Goal: Task Accomplishment & Management: Manage account settings

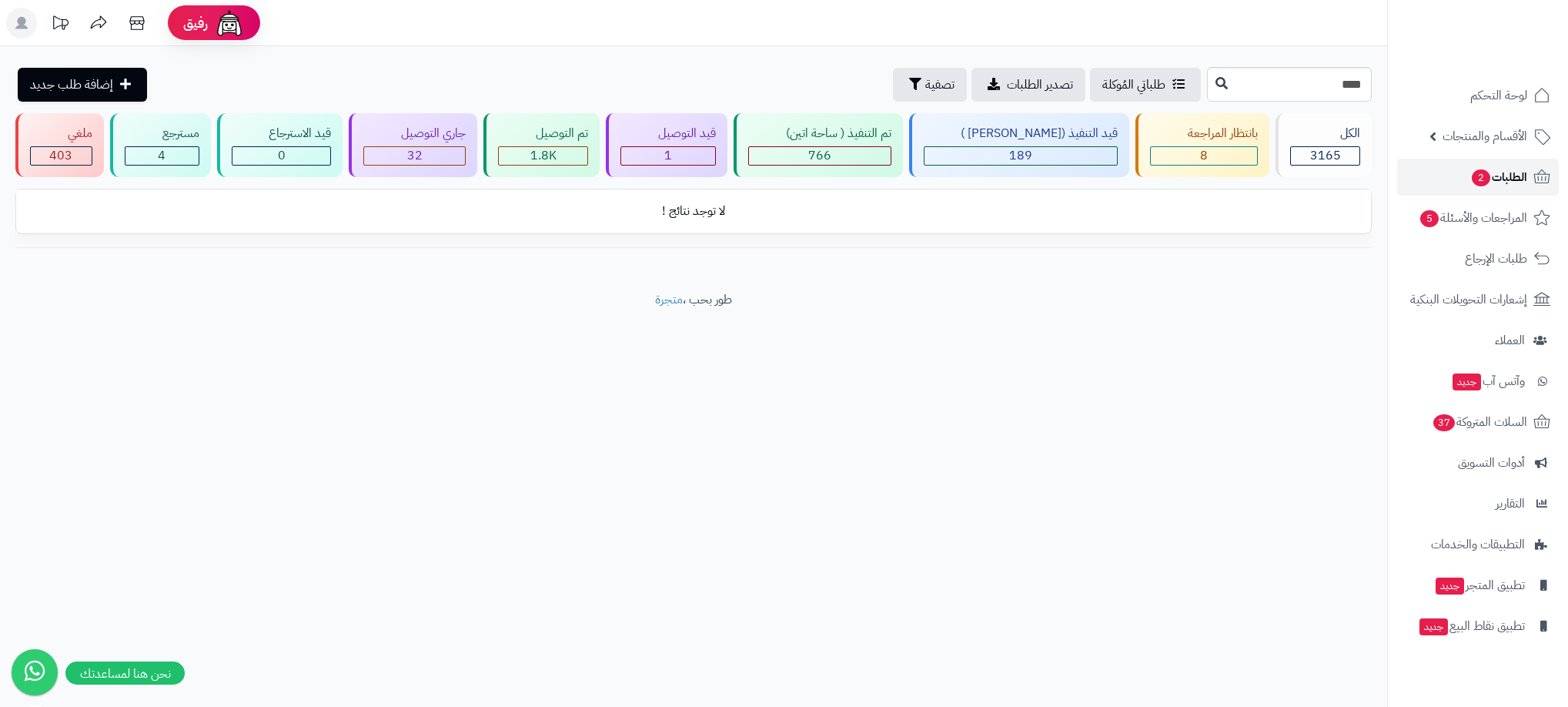
click at [1496, 172] on span "الطلبات 2" at bounding box center [1499, 177] width 57 height 22
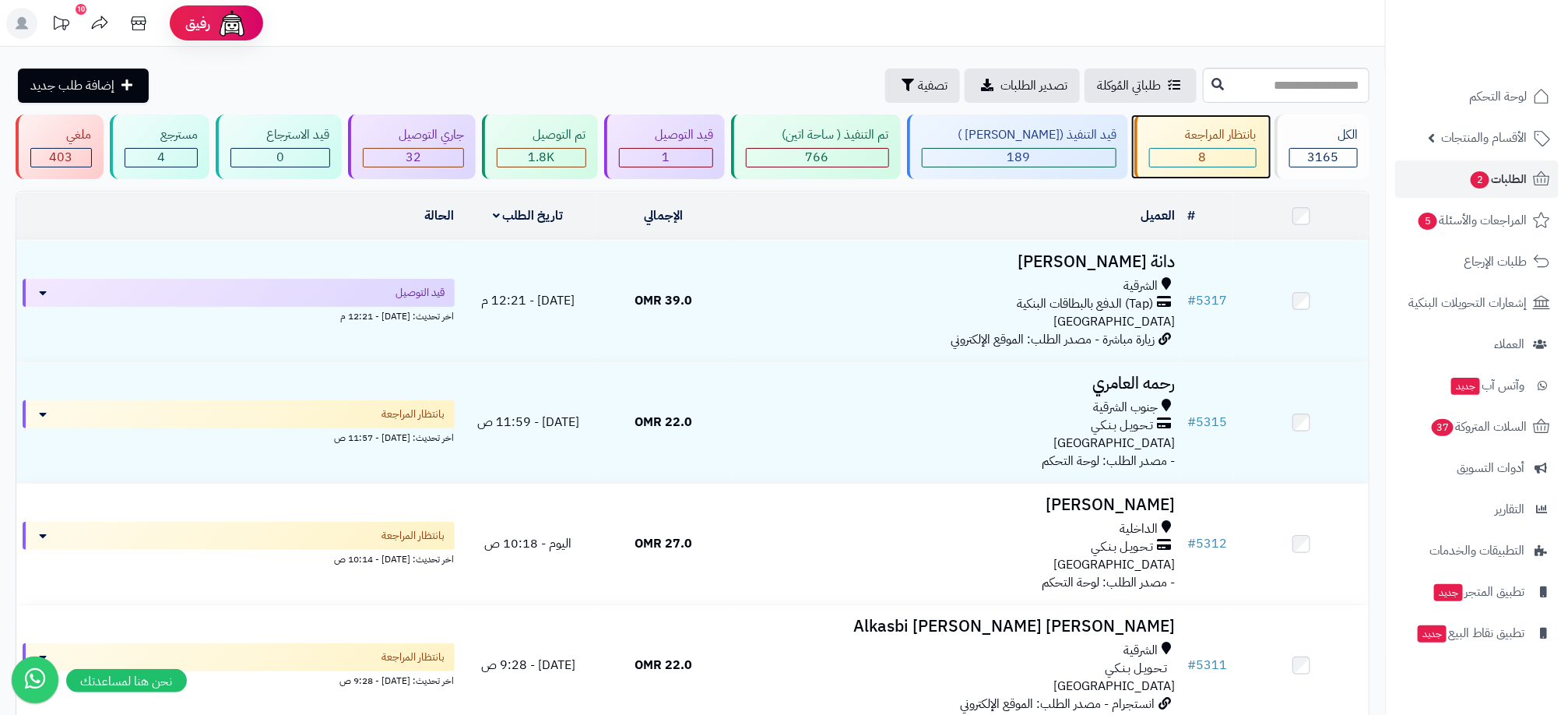
click at [1214, 162] on div "8" at bounding box center [1203, 157] width 106 height 18
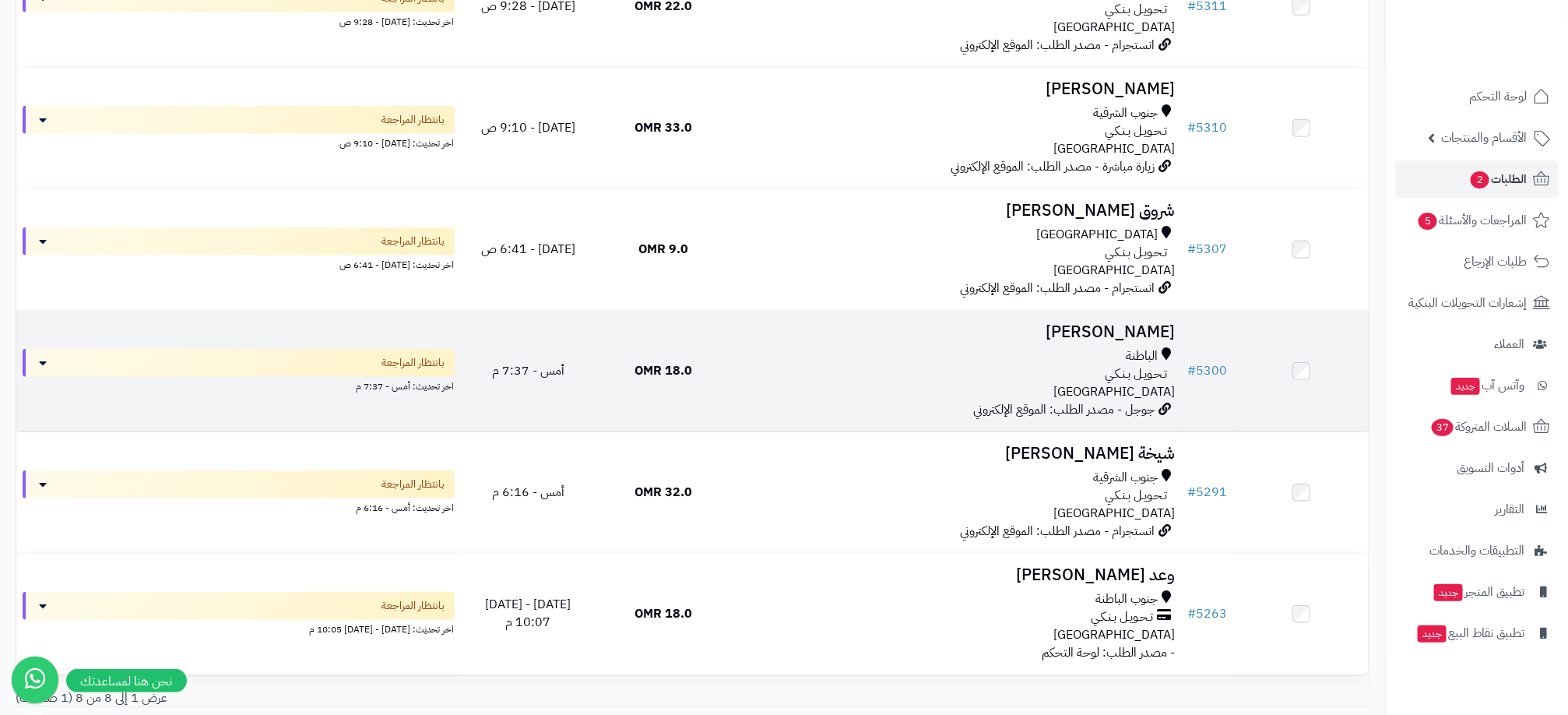
scroll to position [654, 0]
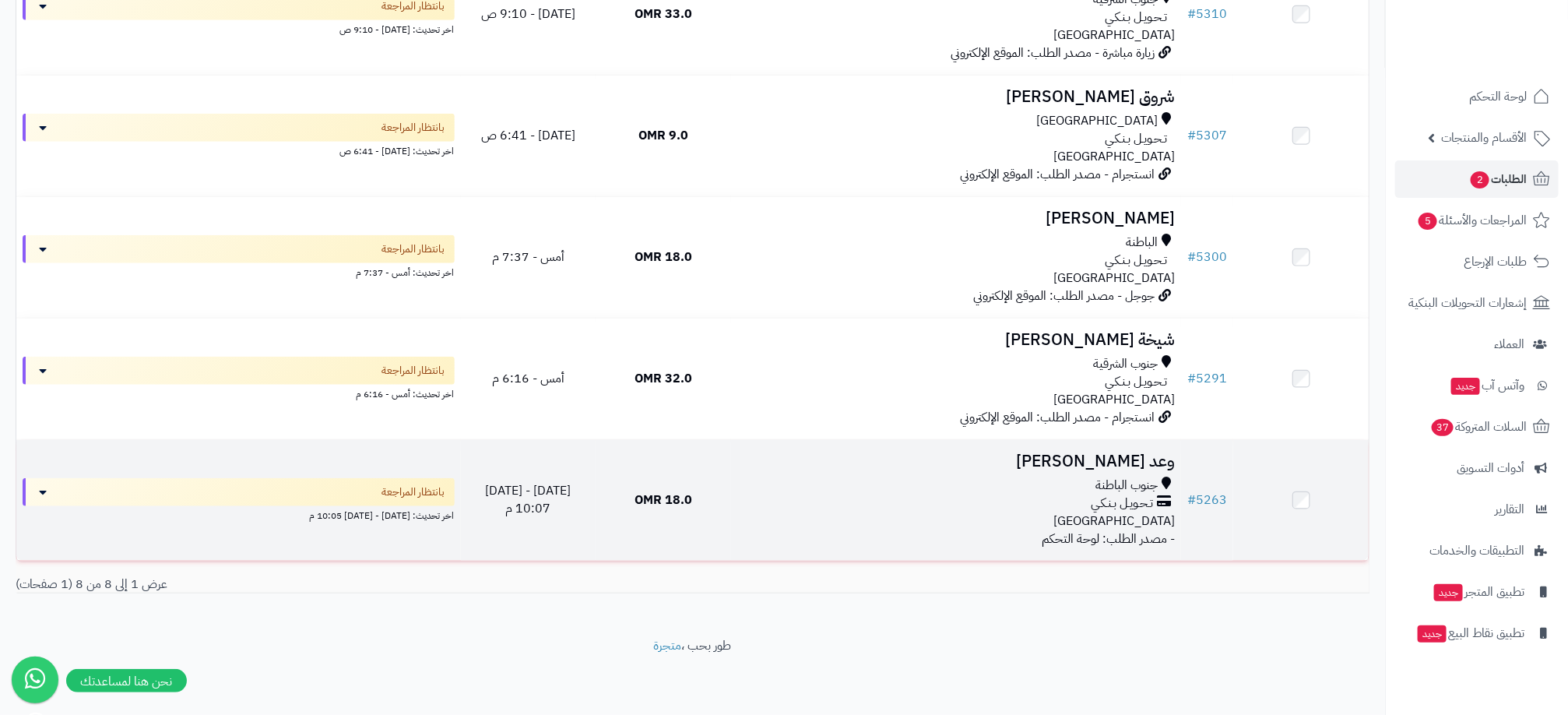
click at [963, 501] on div "تـحـويـل بـنـكـي" at bounding box center [957, 503] width 438 height 18
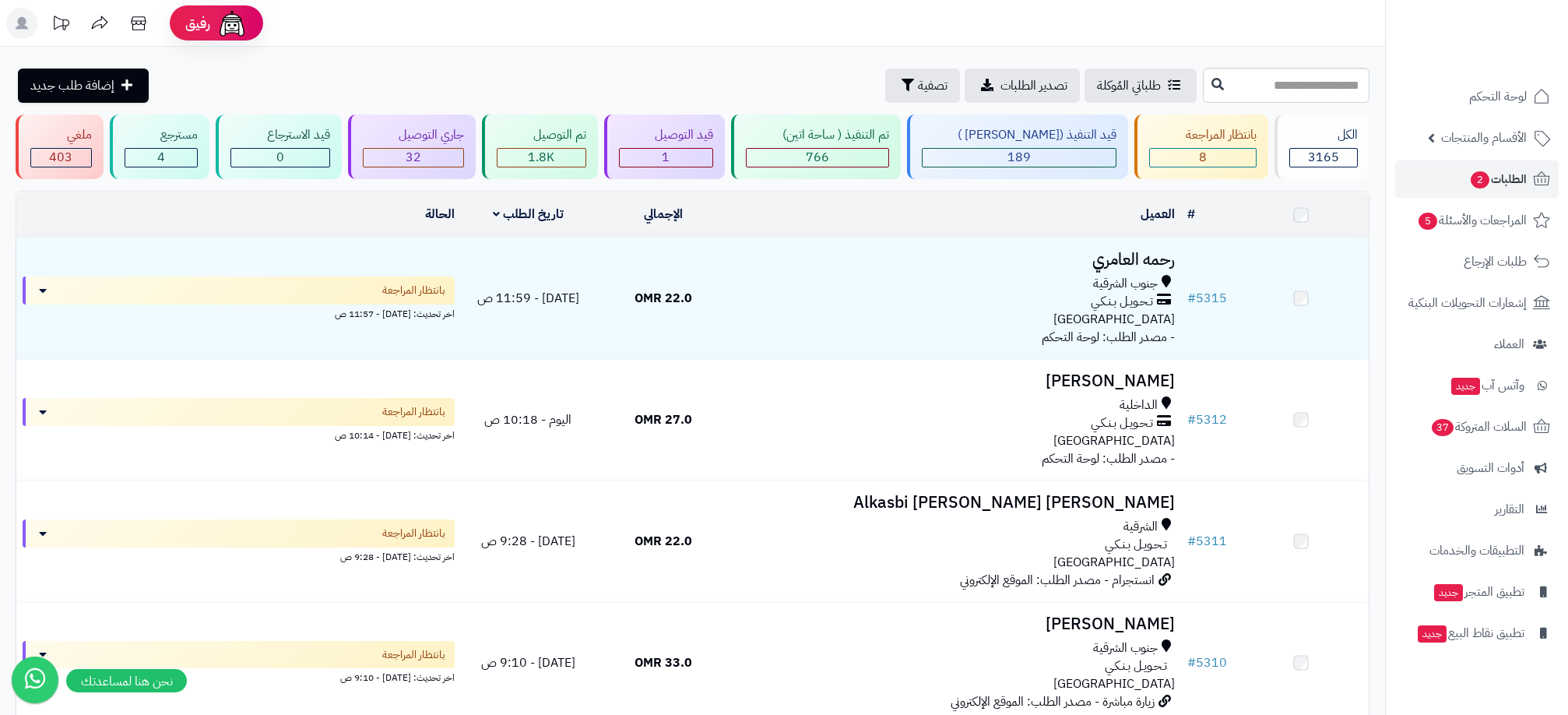
scroll to position [654, 0]
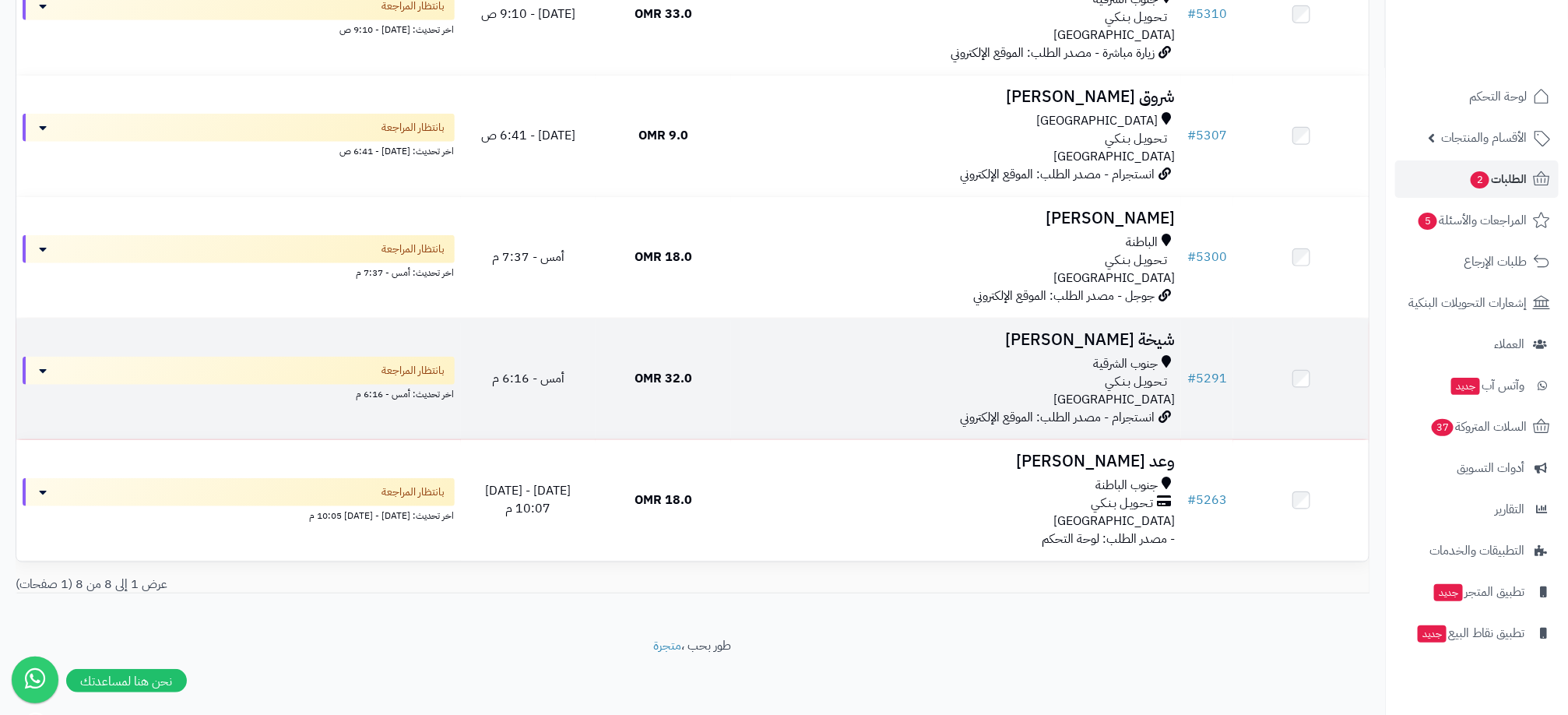
click at [1053, 375] on div "تـحـويـل بـنـكـي" at bounding box center [957, 382] width 438 height 18
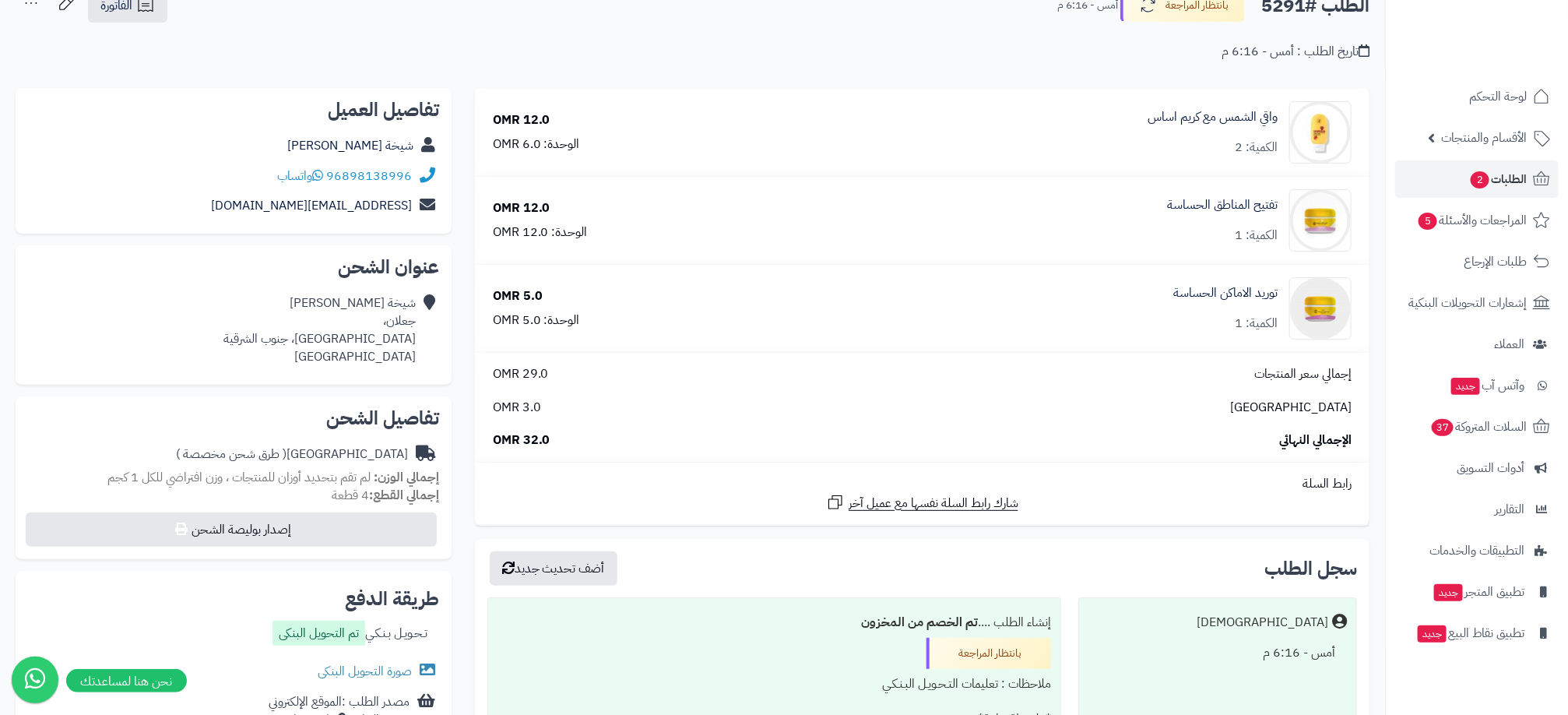
scroll to position [233, 0]
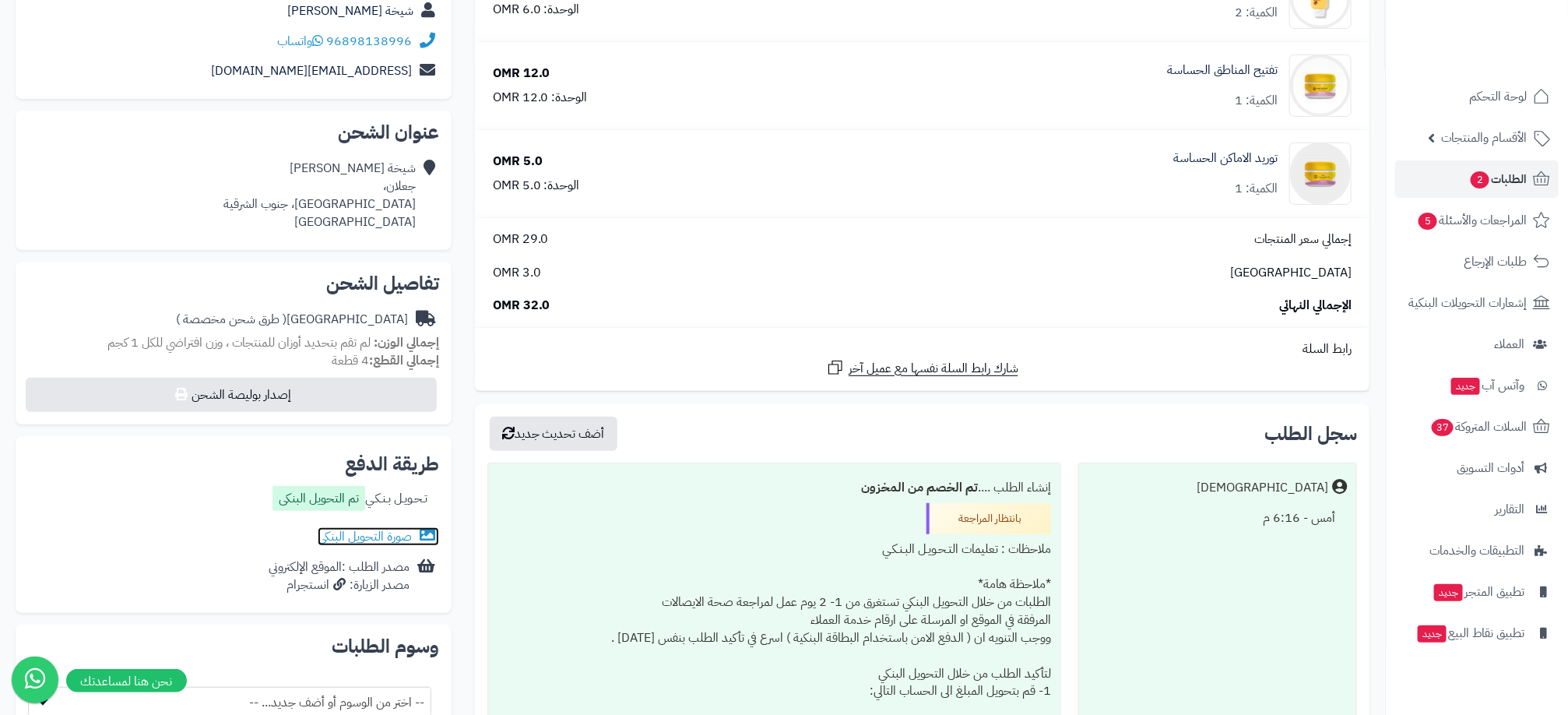
click at [356, 529] on link "صورة التحويل البنكى" at bounding box center [378, 536] width 121 height 19
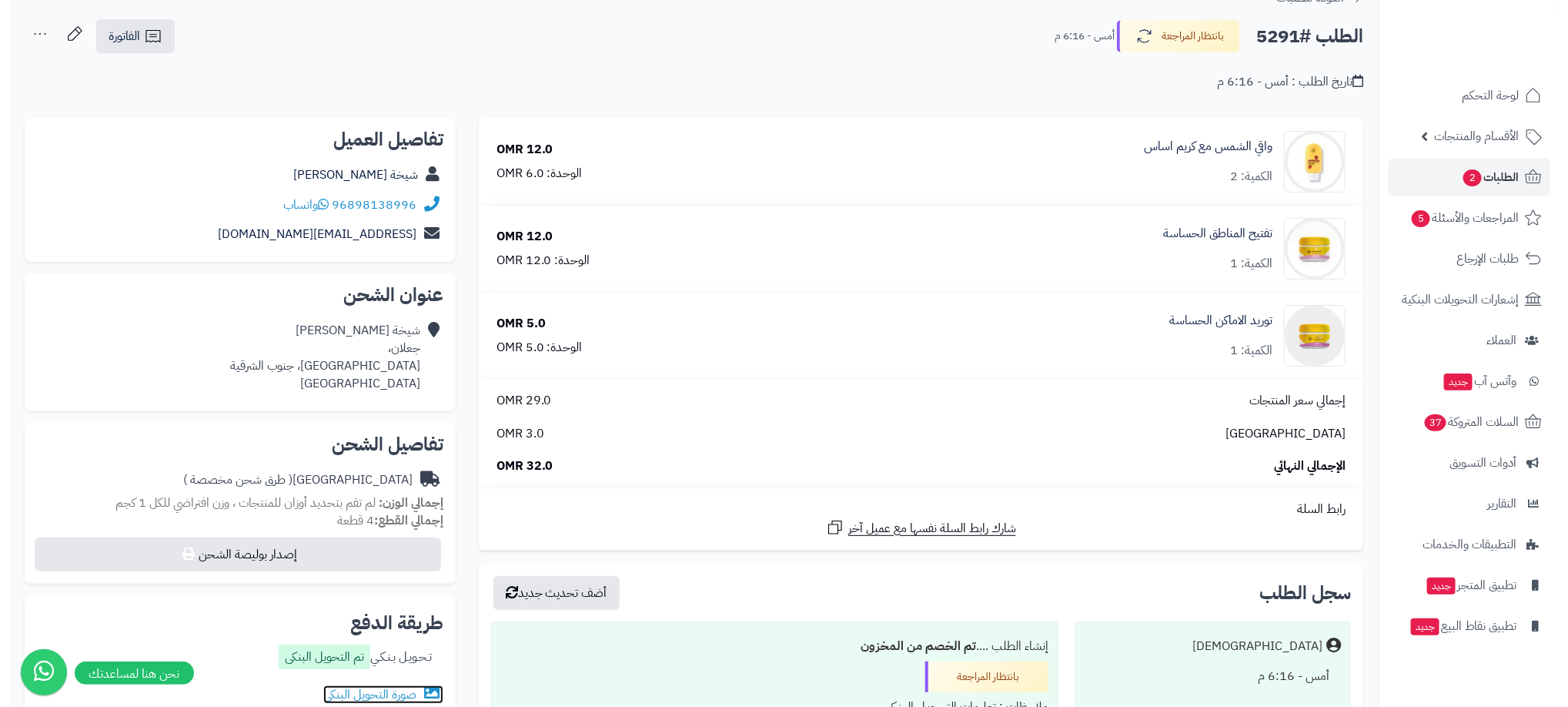
scroll to position [0, 0]
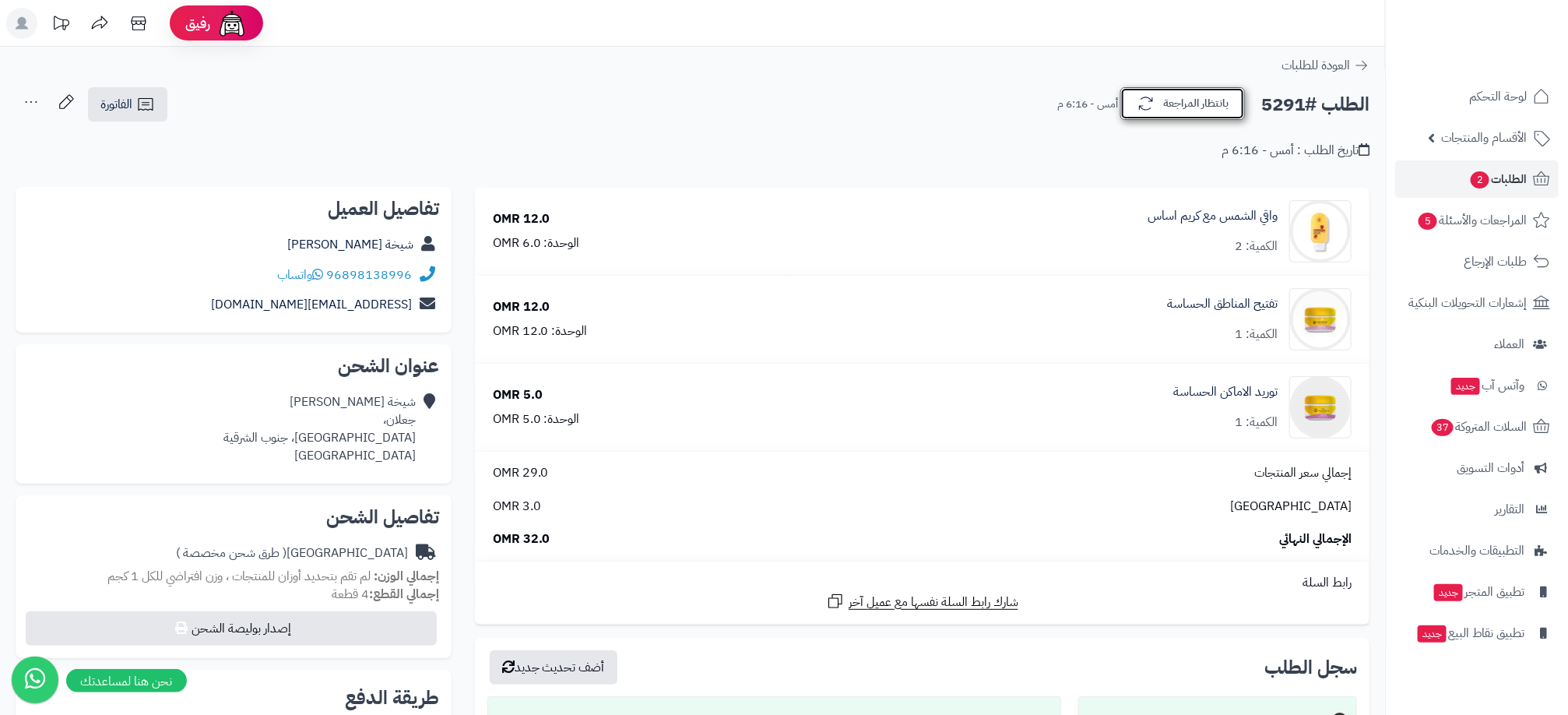
click at [1178, 115] on button "بانتظار المراجعة" at bounding box center [1183, 104] width 125 height 33
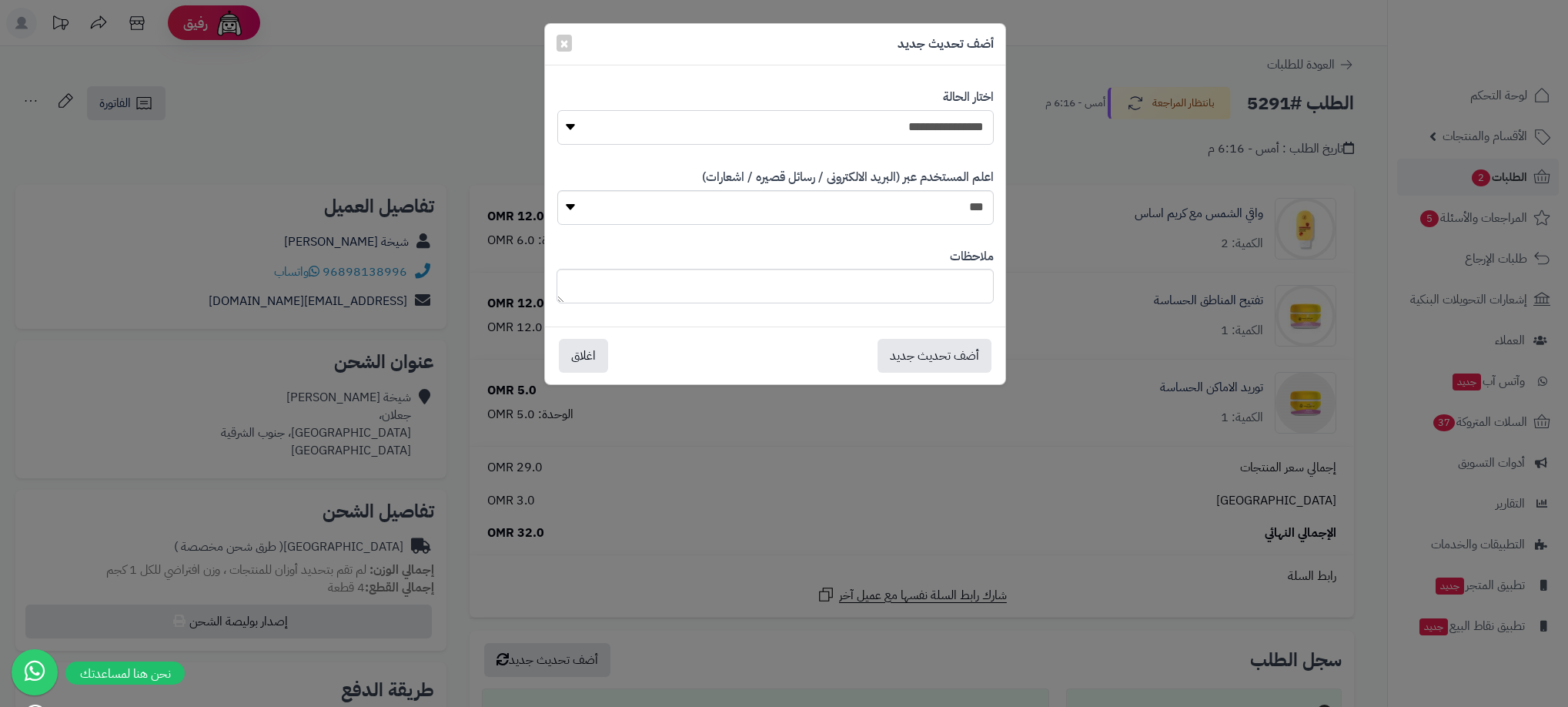
click at [908, 134] on select "**********" at bounding box center [775, 127] width 436 height 35
select select "**"
click at [557, 110] on select "**********" at bounding box center [775, 127] width 436 height 35
click at [933, 352] on button "أضف تحديث جديد" at bounding box center [934, 355] width 114 height 34
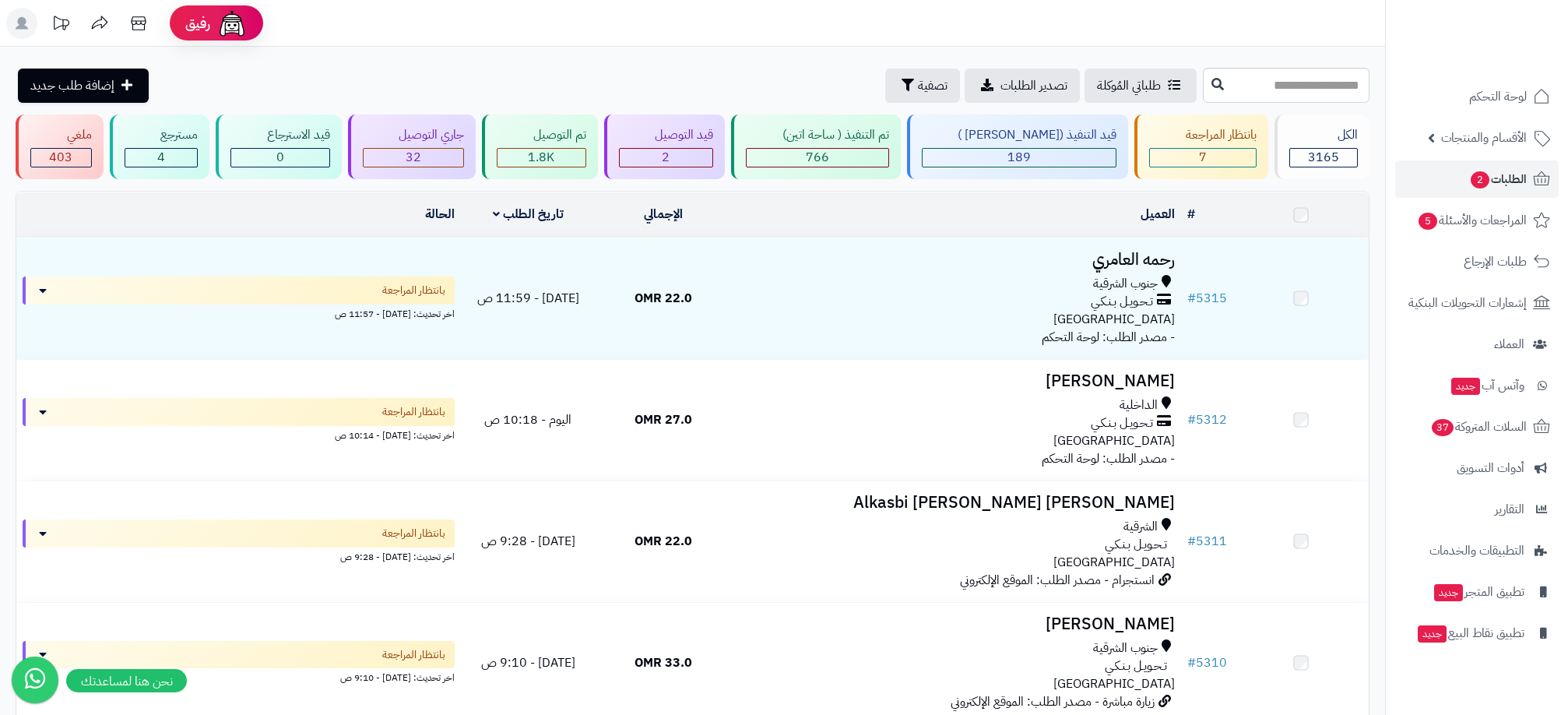
scroll to position [532, 0]
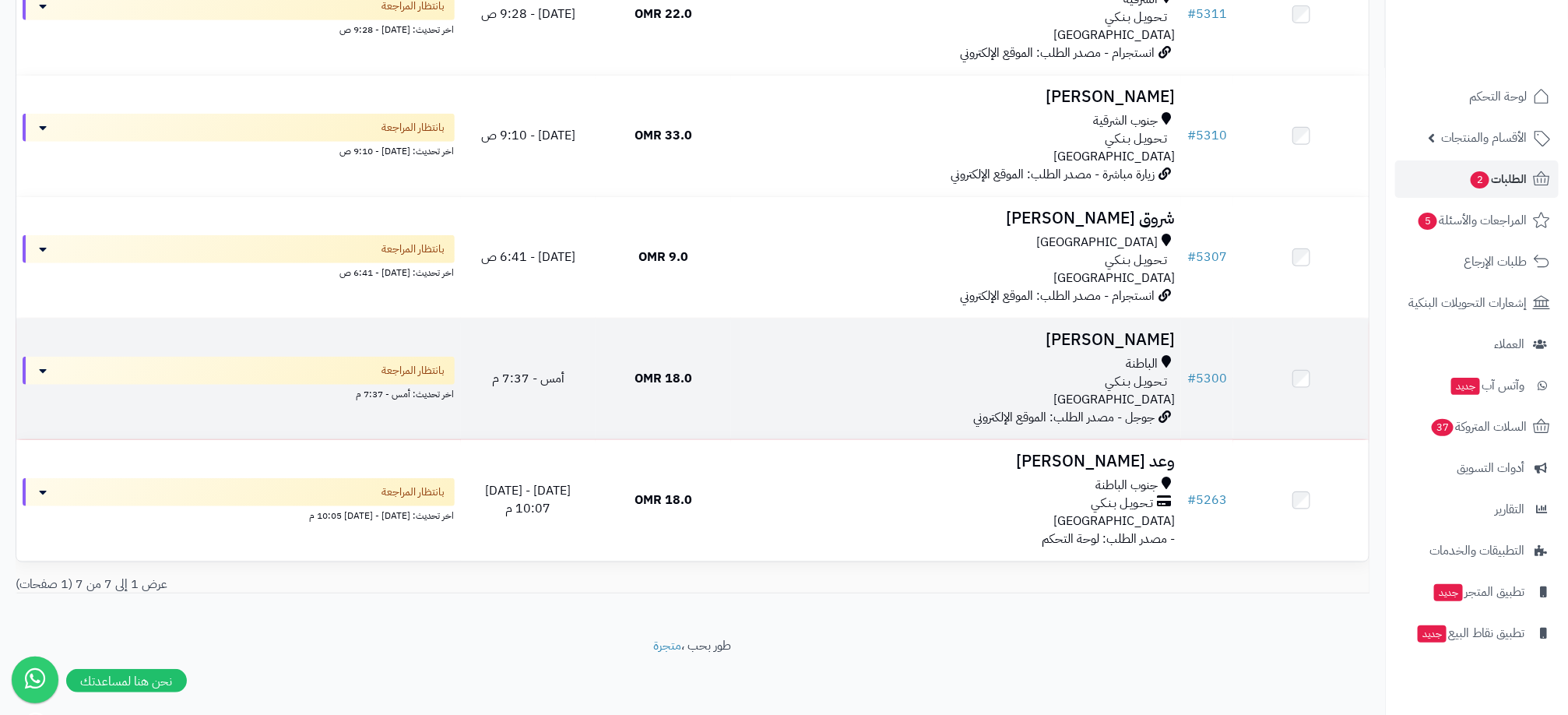
click at [973, 377] on div "تـحـويـل بـنـكـي" at bounding box center [957, 382] width 438 height 18
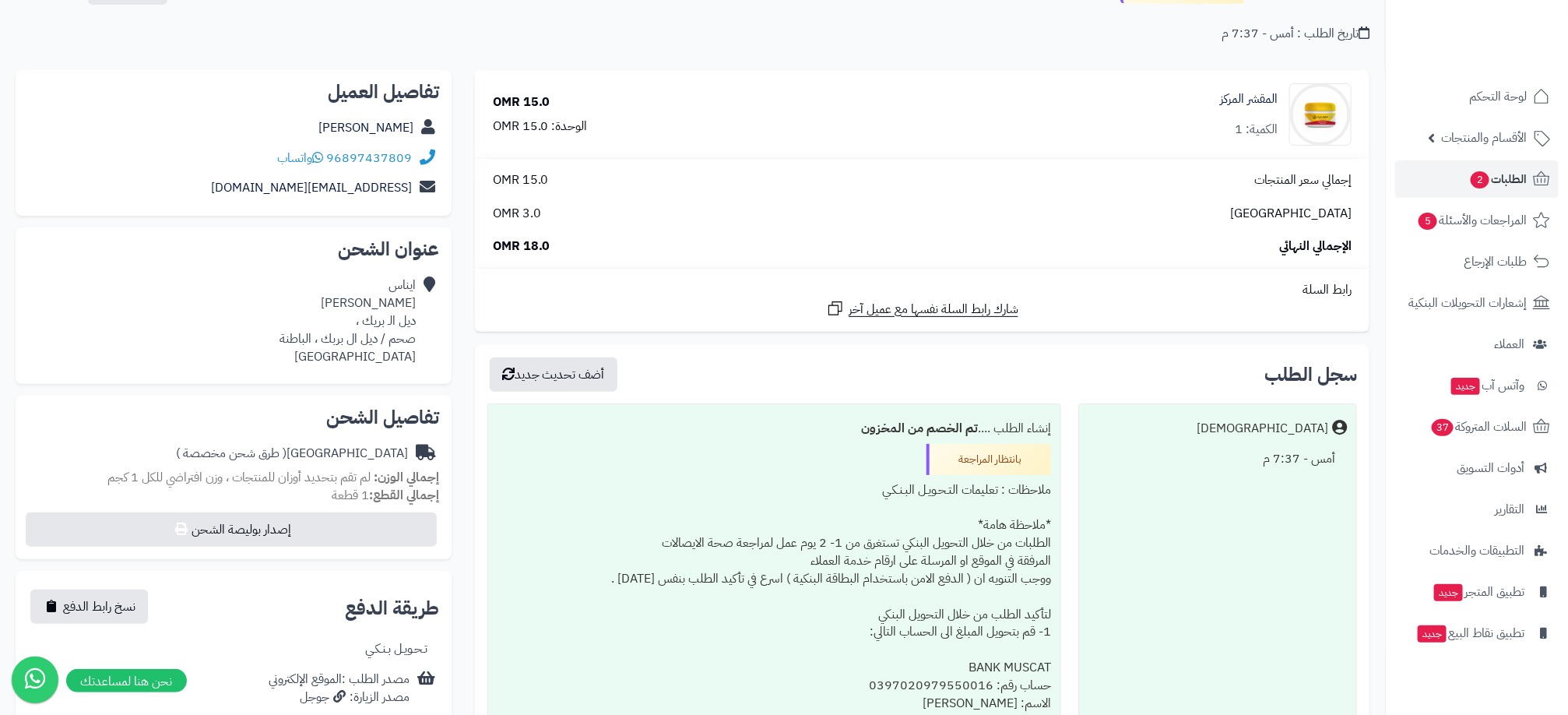
click at [1171, 545] on div "Matjrah أمس - 7:37 م" at bounding box center [1218, 661] width 279 height 515
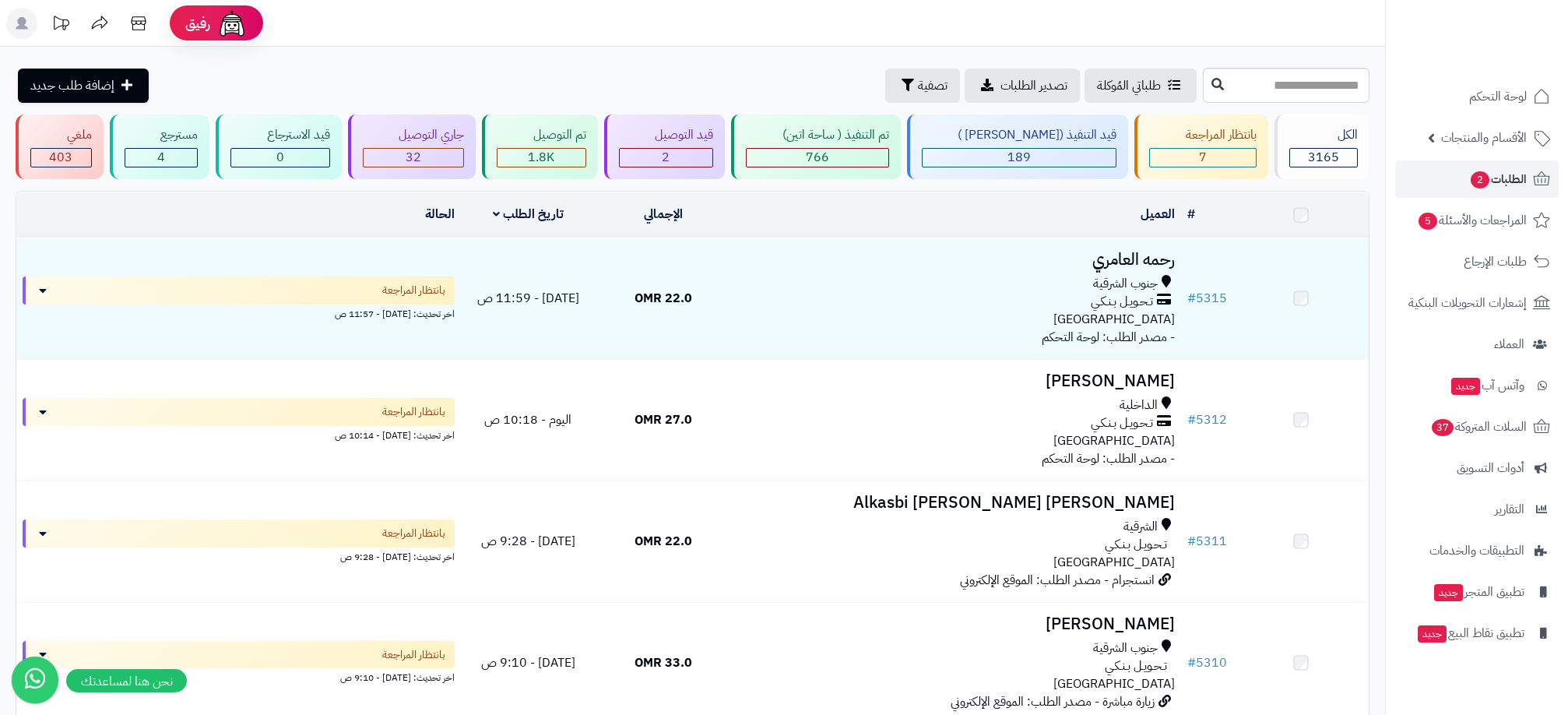
scroll to position [532, 0]
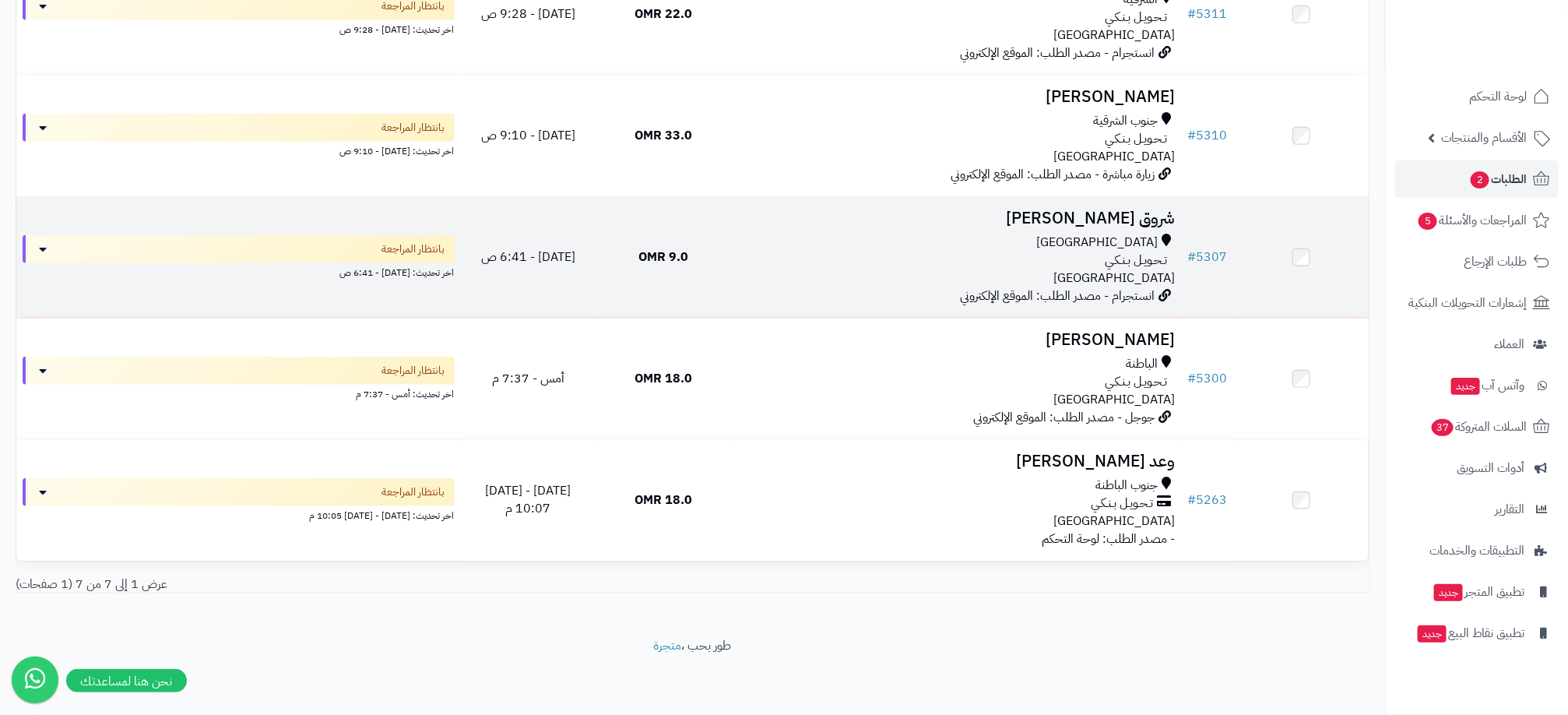
click at [809, 263] on div "تـحـويـل بـنـكـي" at bounding box center [957, 260] width 438 height 18
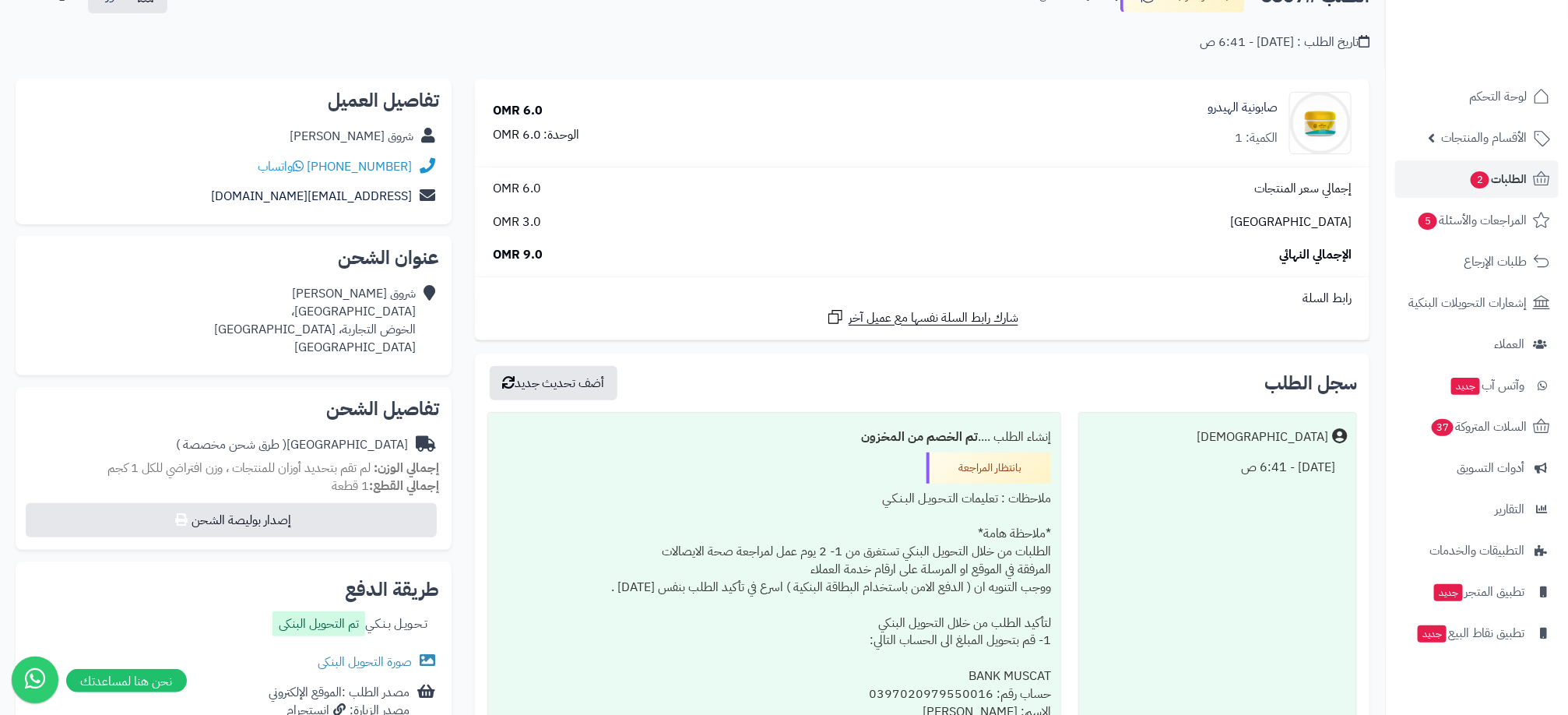
scroll to position [117, 0]
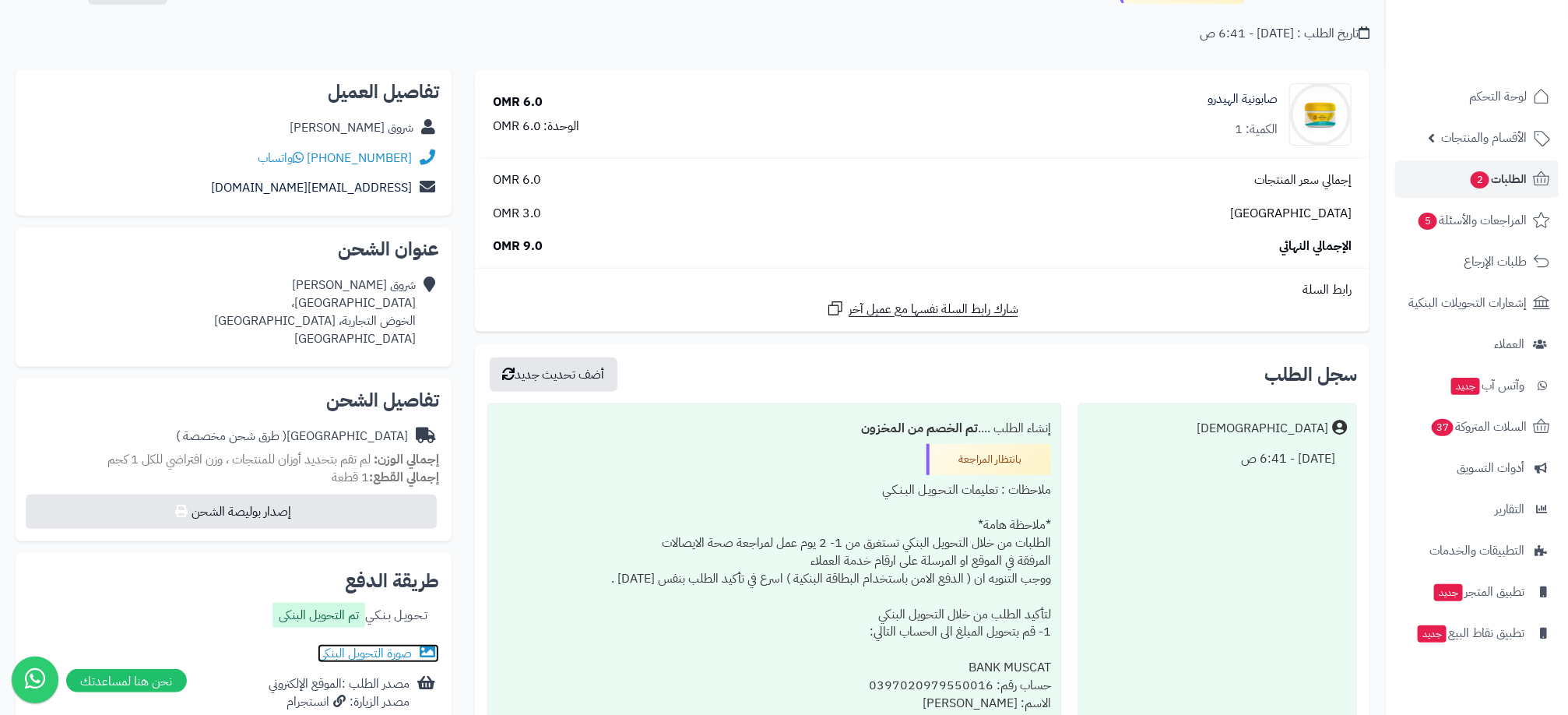
click at [390, 650] on link "صورة التحويل البنكى" at bounding box center [378, 654] width 121 height 19
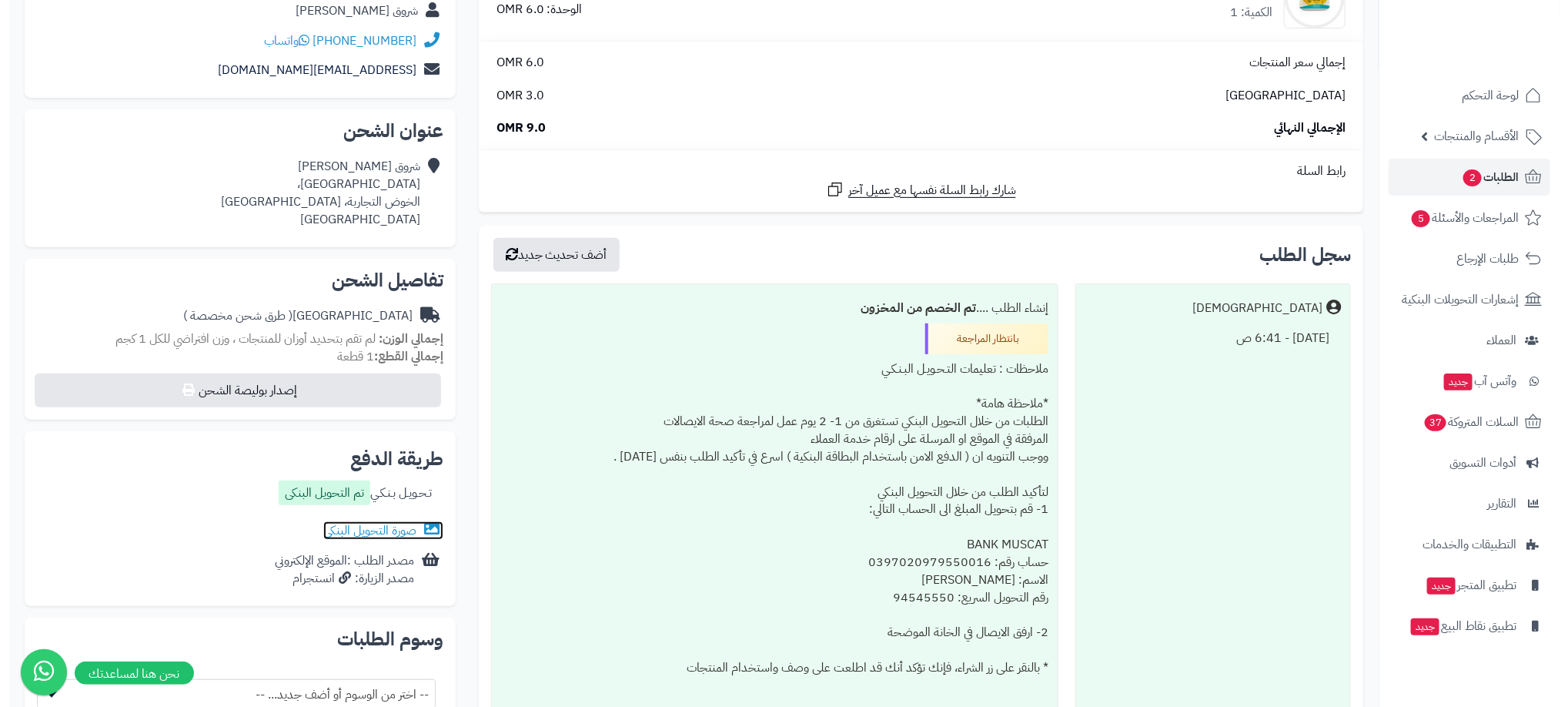
scroll to position [0, 0]
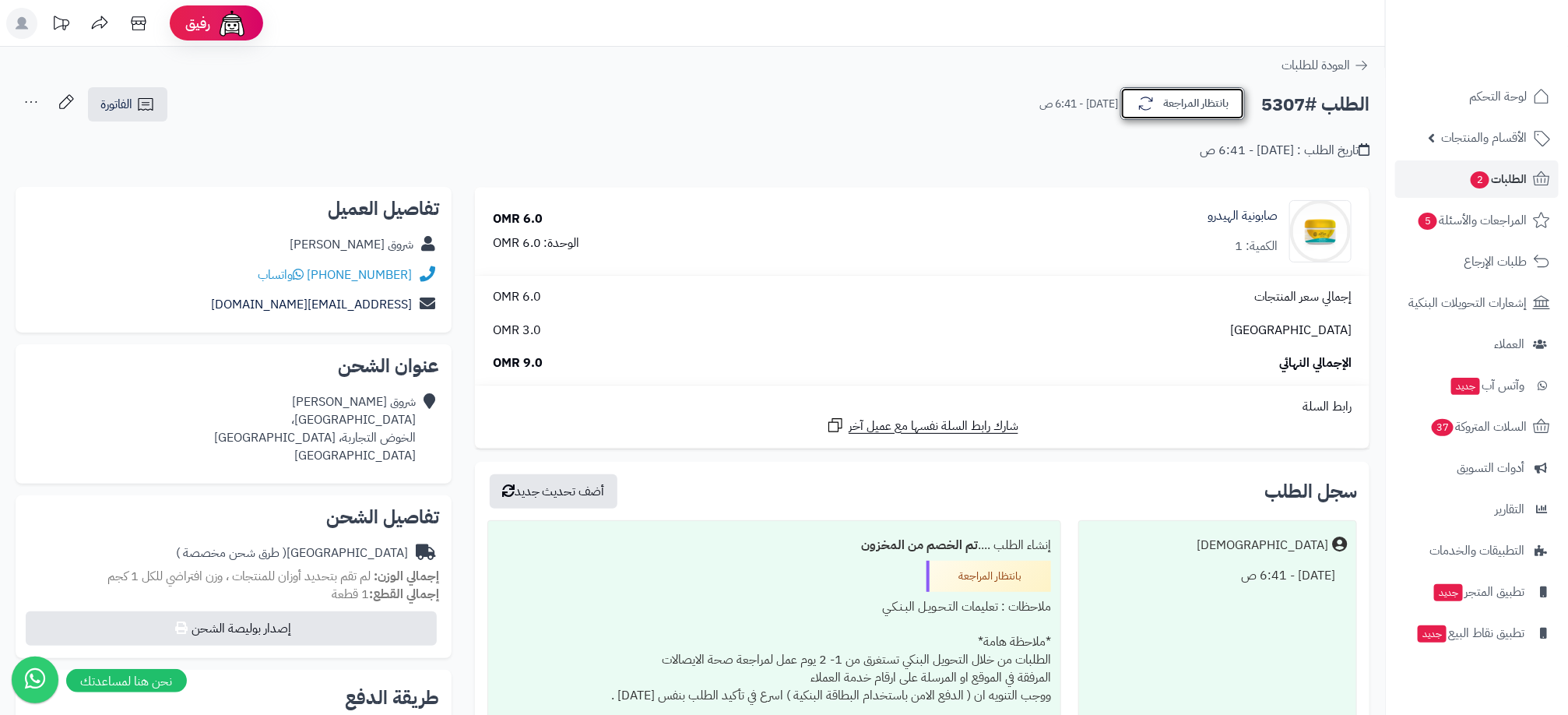
click at [1182, 110] on button "بانتظار المراجعة" at bounding box center [1183, 104] width 125 height 33
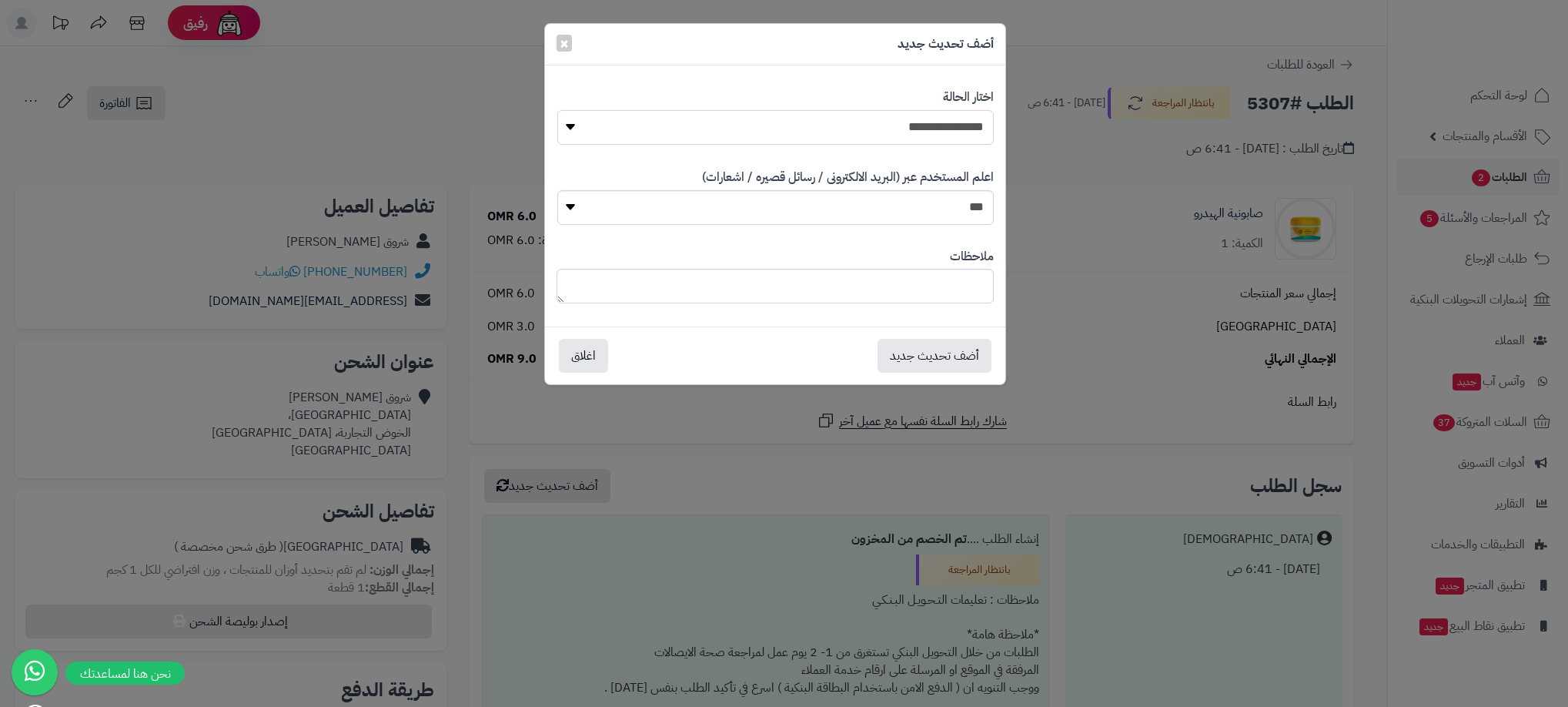
click at [933, 127] on select "**********" at bounding box center [775, 127] width 436 height 35
select select "**"
click at [557, 110] on select "**********" at bounding box center [775, 127] width 436 height 35
click at [932, 351] on button "أضف تحديث جديد" at bounding box center [934, 355] width 114 height 34
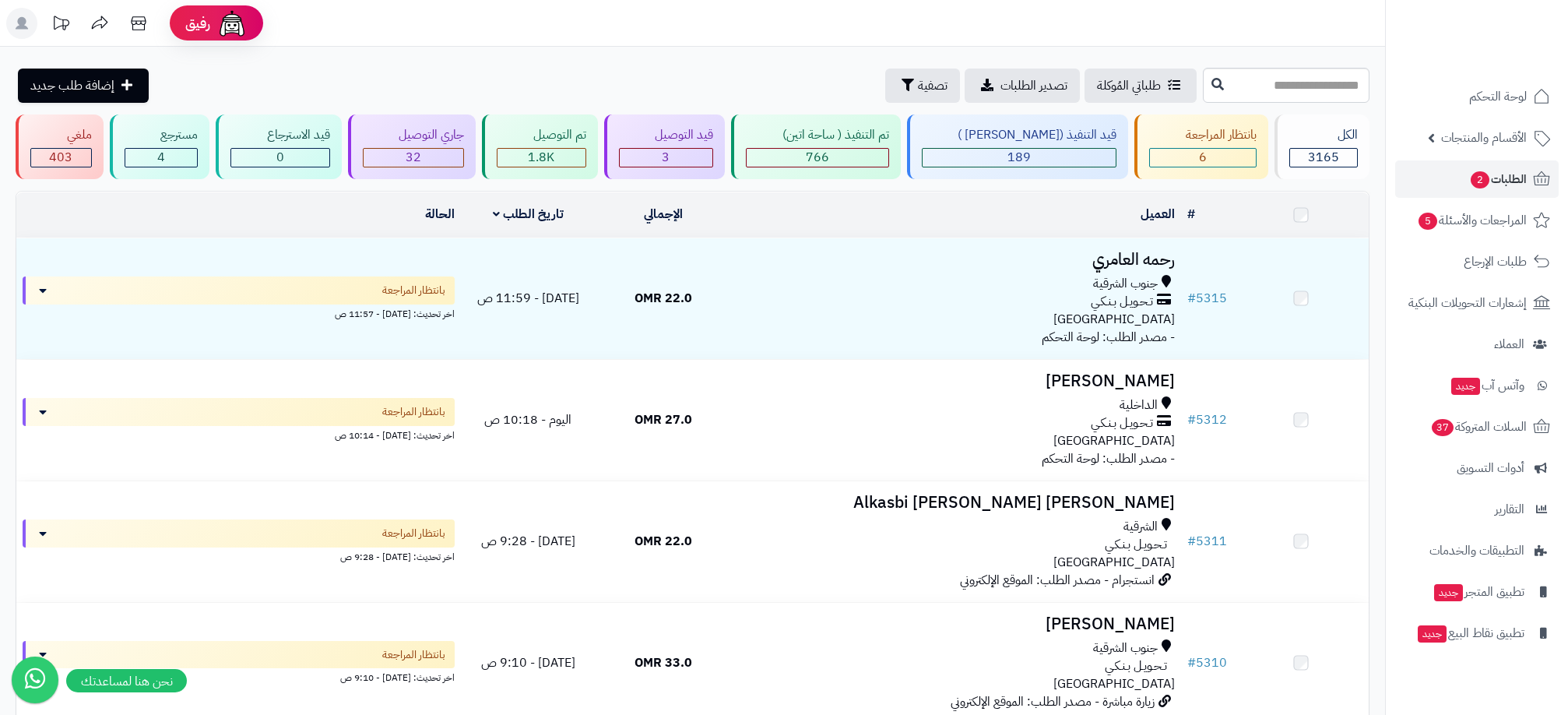
scroll to position [409, 0]
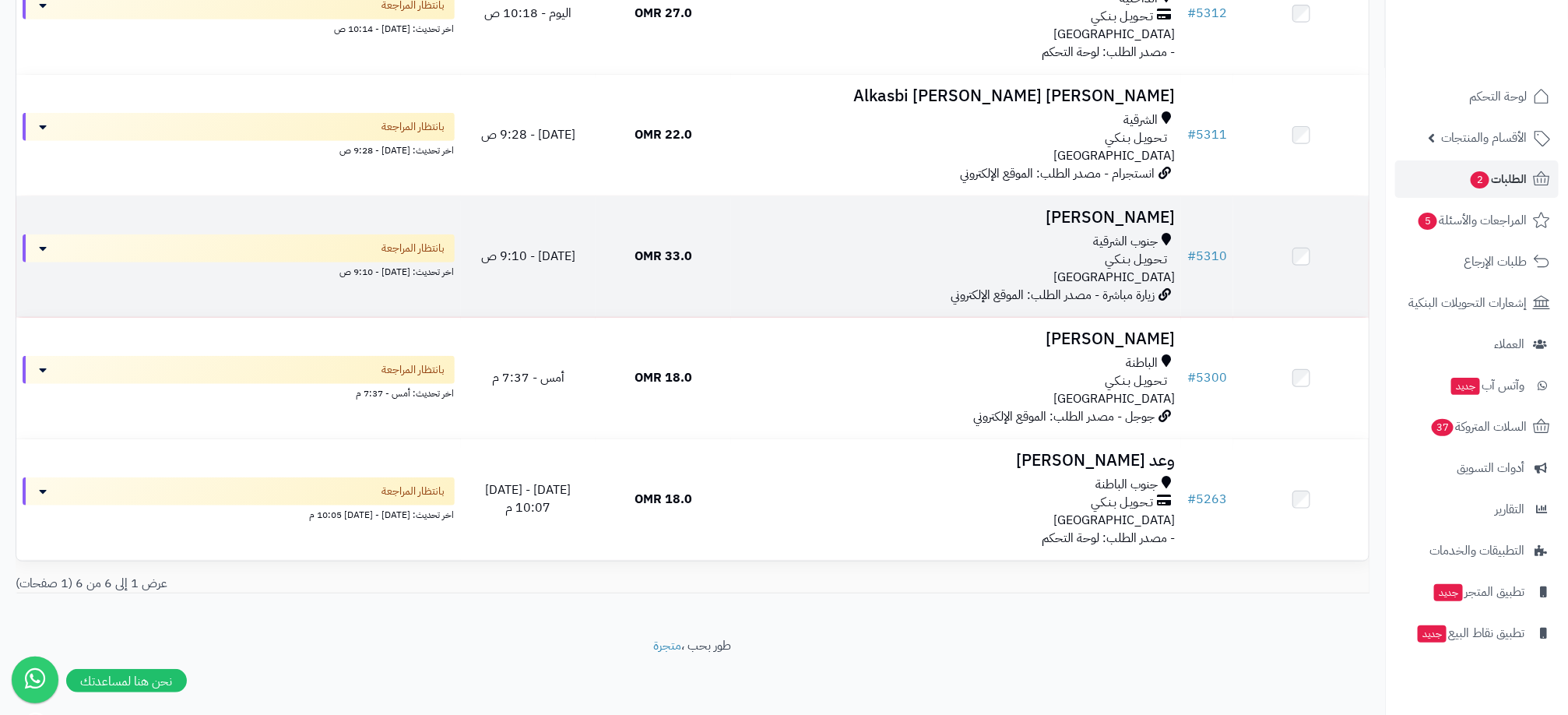
click at [951, 267] on div "جنوب الشرقية تـحـويـل بـنـكـي عمان" at bounding box center [957, 259] width 438 height 54
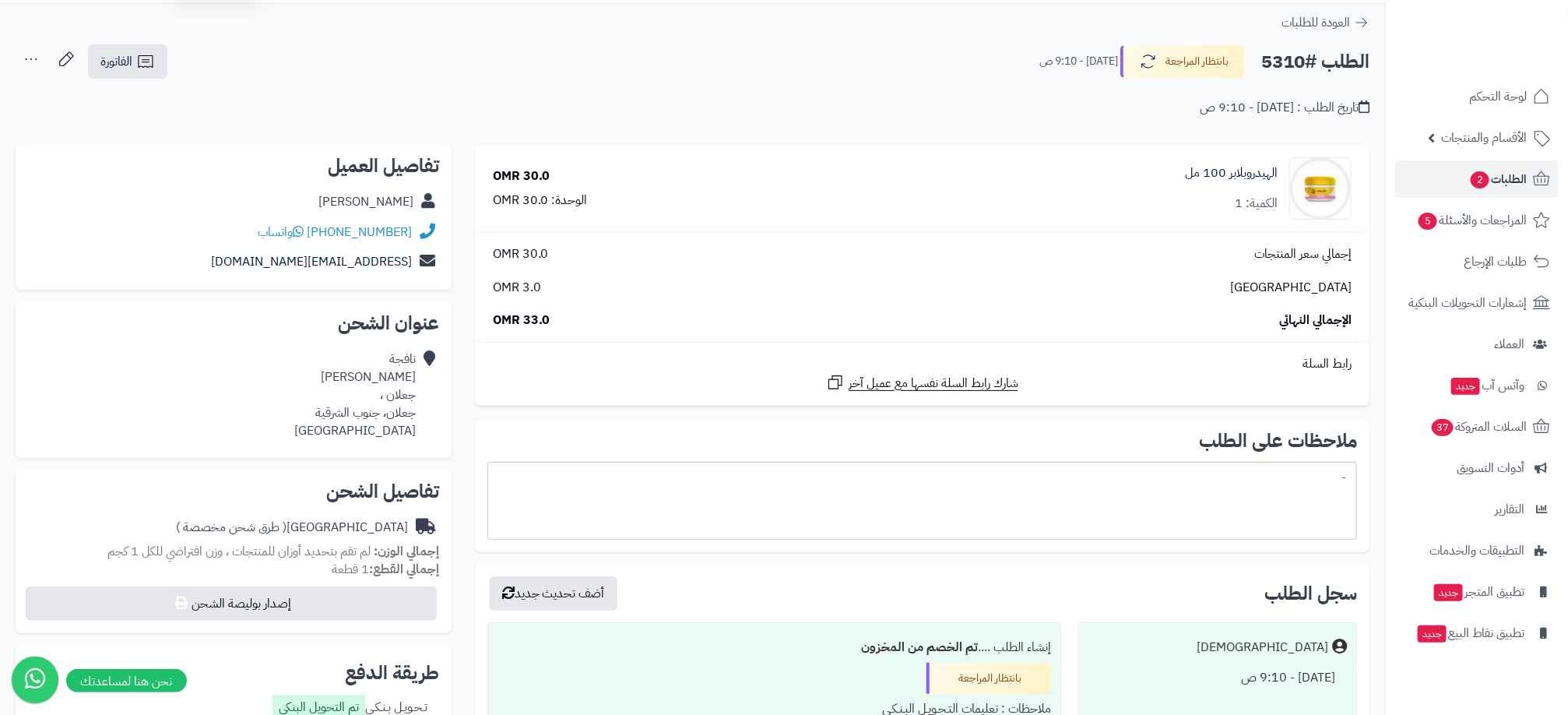
scroll to position [117, 0]
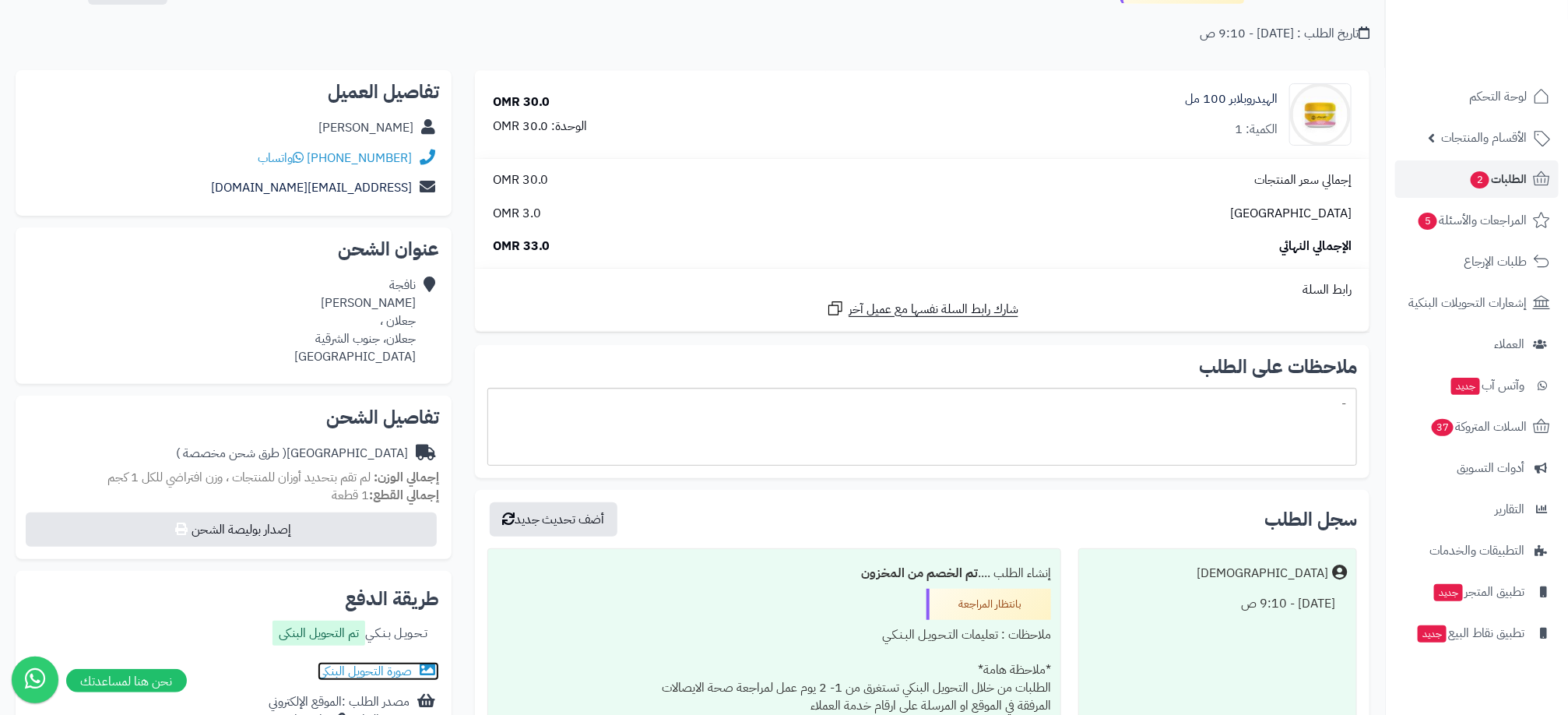
click at [384, 668] on link "صورة التحويل البنكى" at bounding box center [378, 671] width 121 height 19
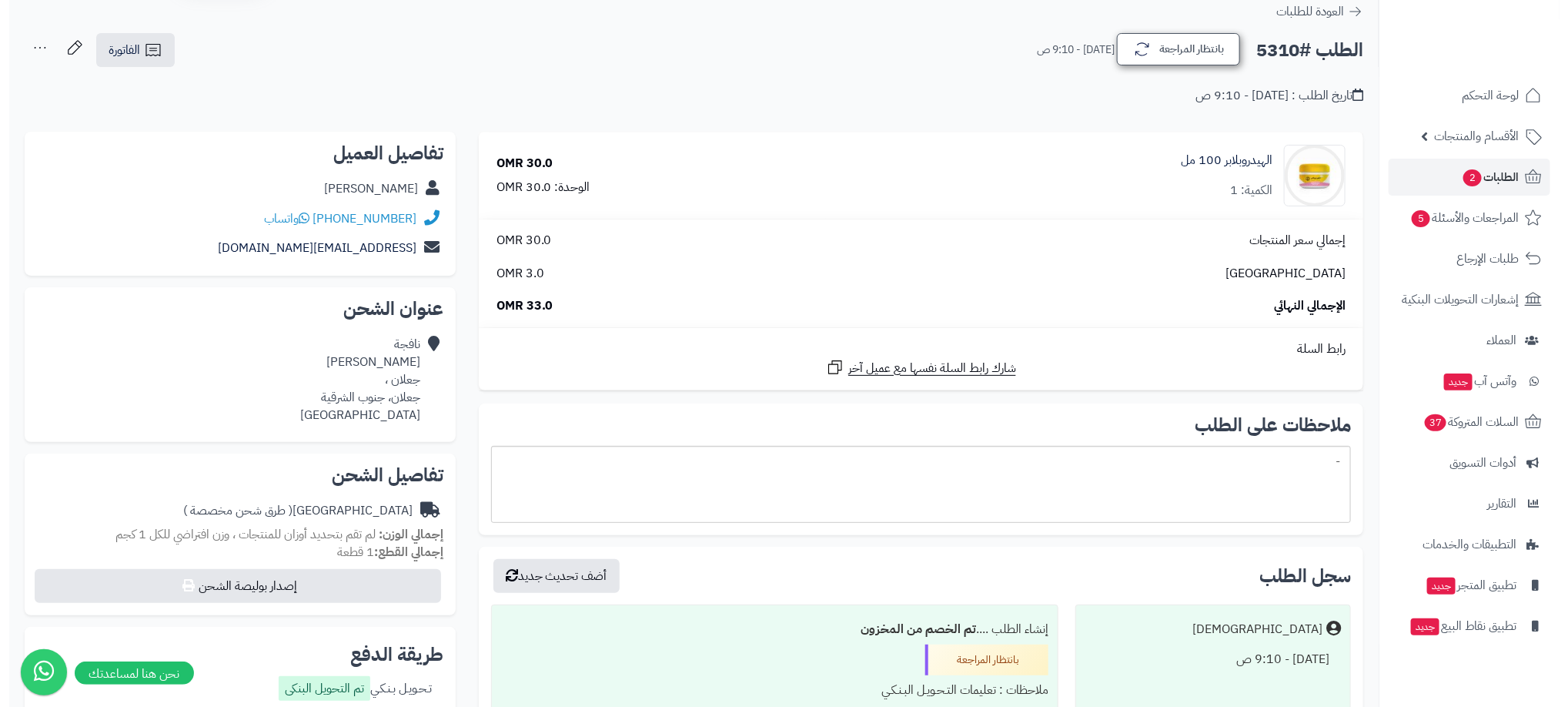
scroll to position [0, 0]
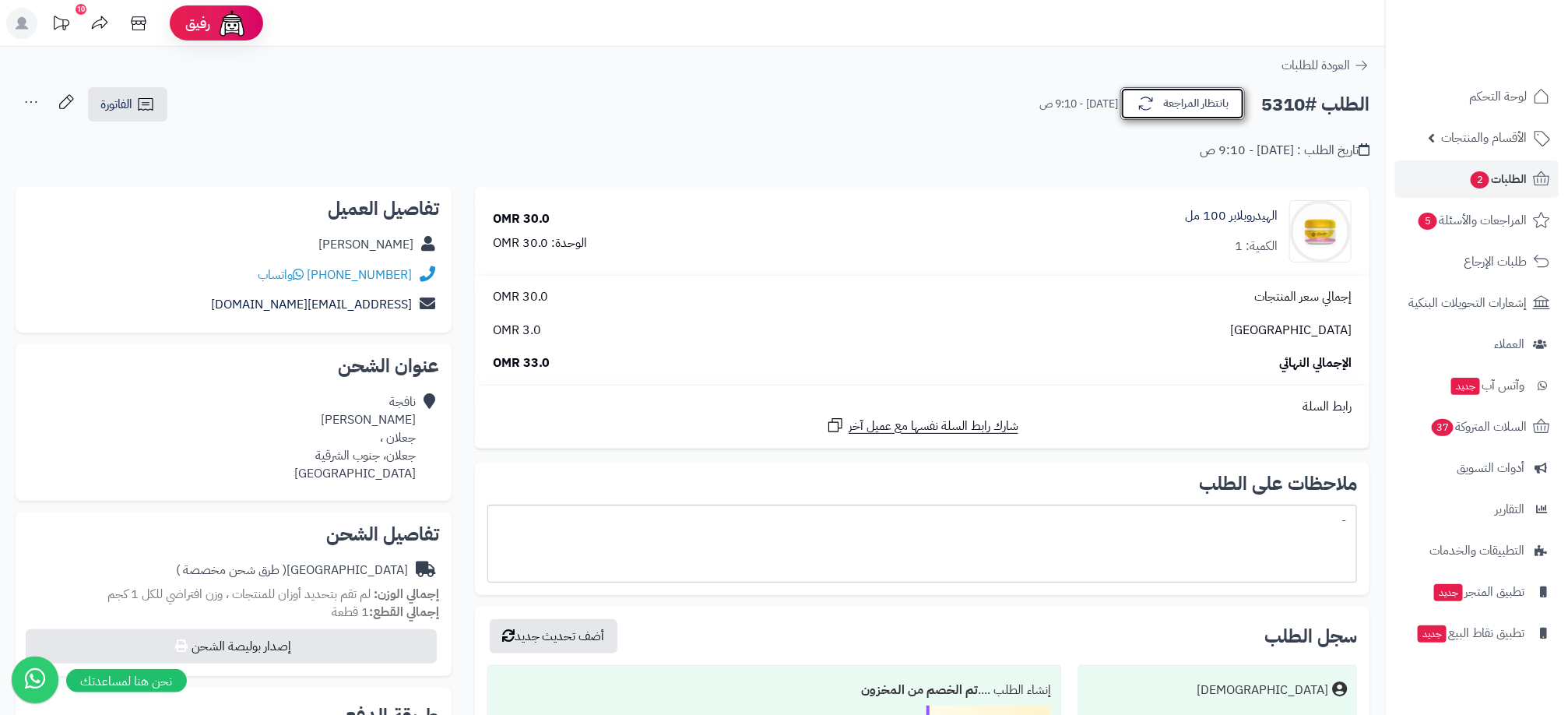
click at [1177, 112] on button "بانتظار المراجعة" at bounding box center [1183, 104] width 125 height 33
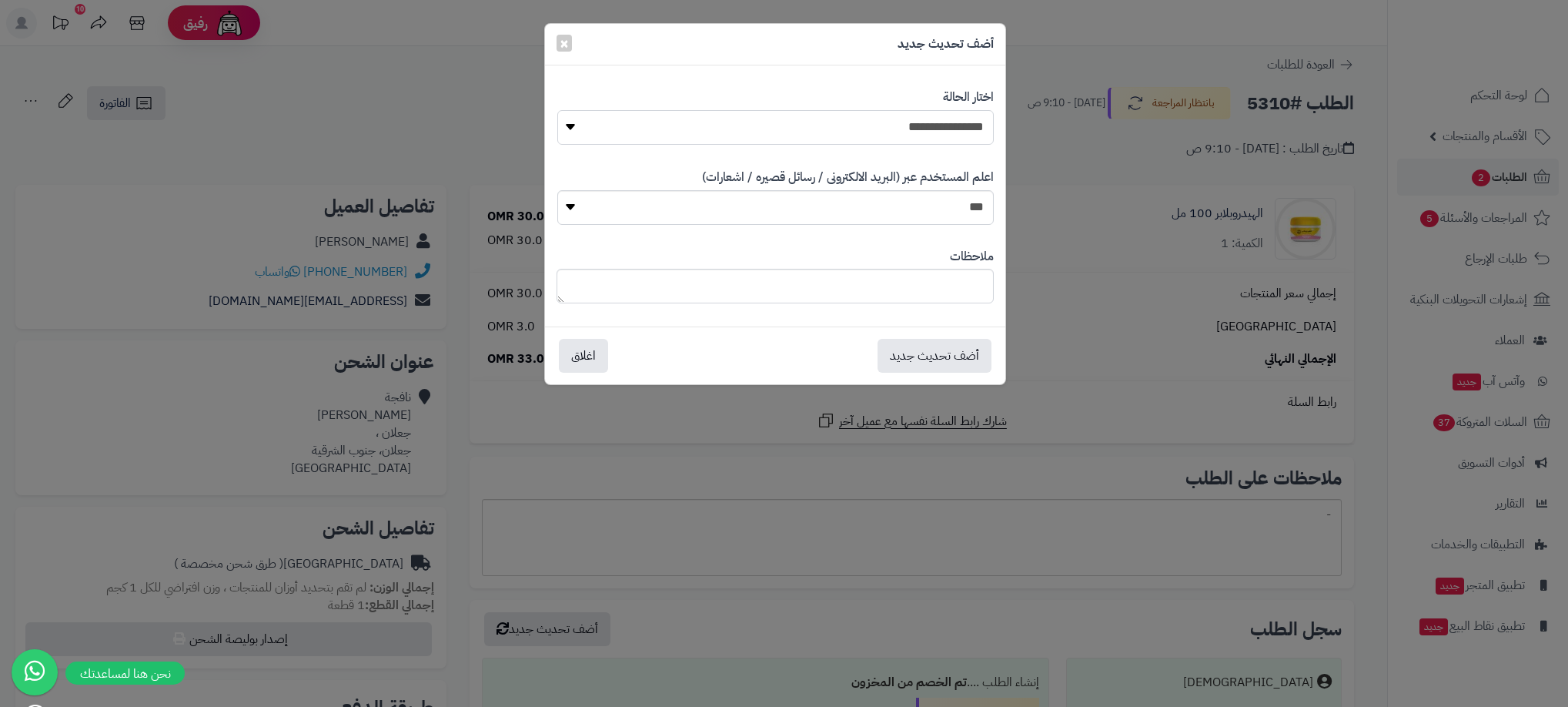
click at [945, 144] on select "**********" at bounding box center [775, 127] width 436 height 35
select select "**"
click at [557, 110] on select "**********" at bounding box center [775, 127] width 436 height 35
click at [932, 354] on button "أضف تحديث جديد" at bounding box center [934, 355] width 114 height 34
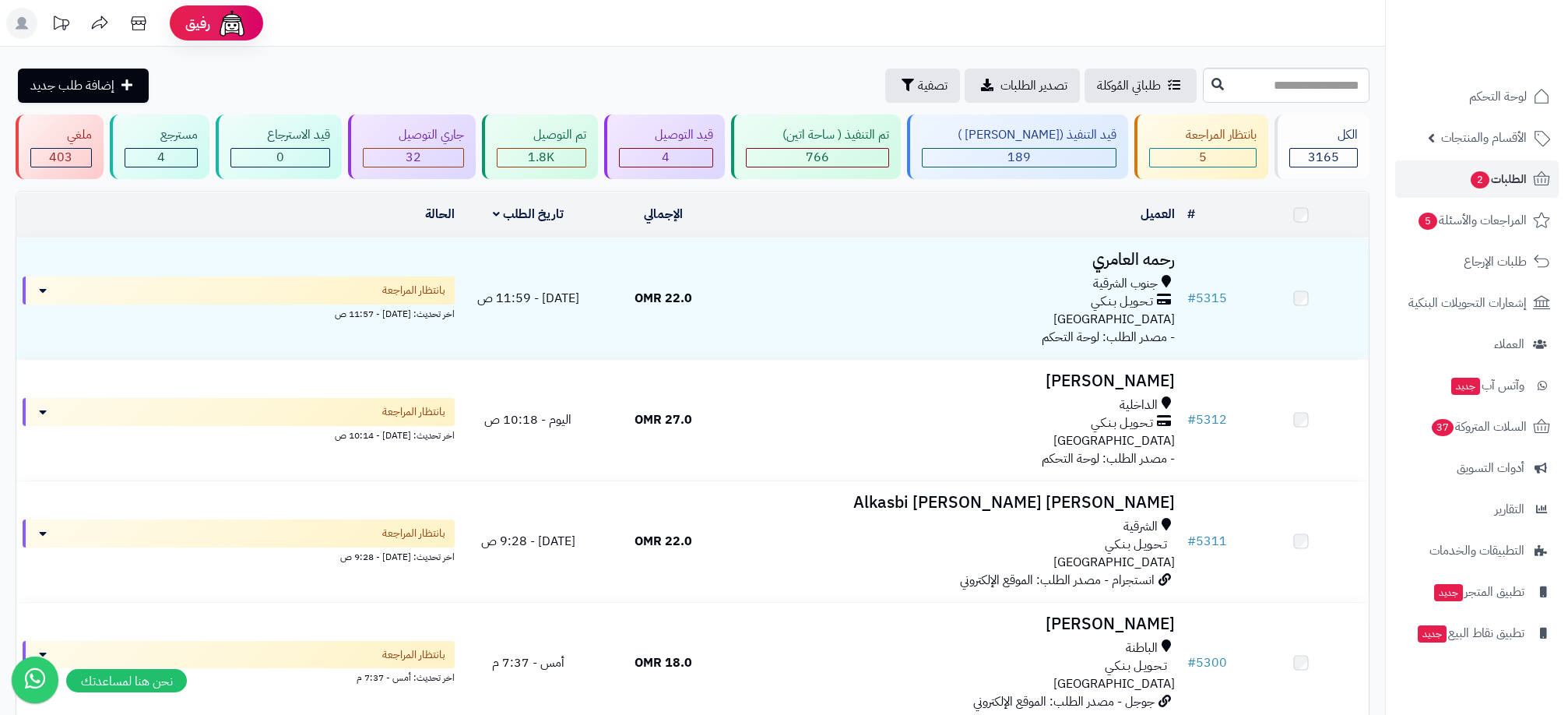
scroll to position [288, 0]
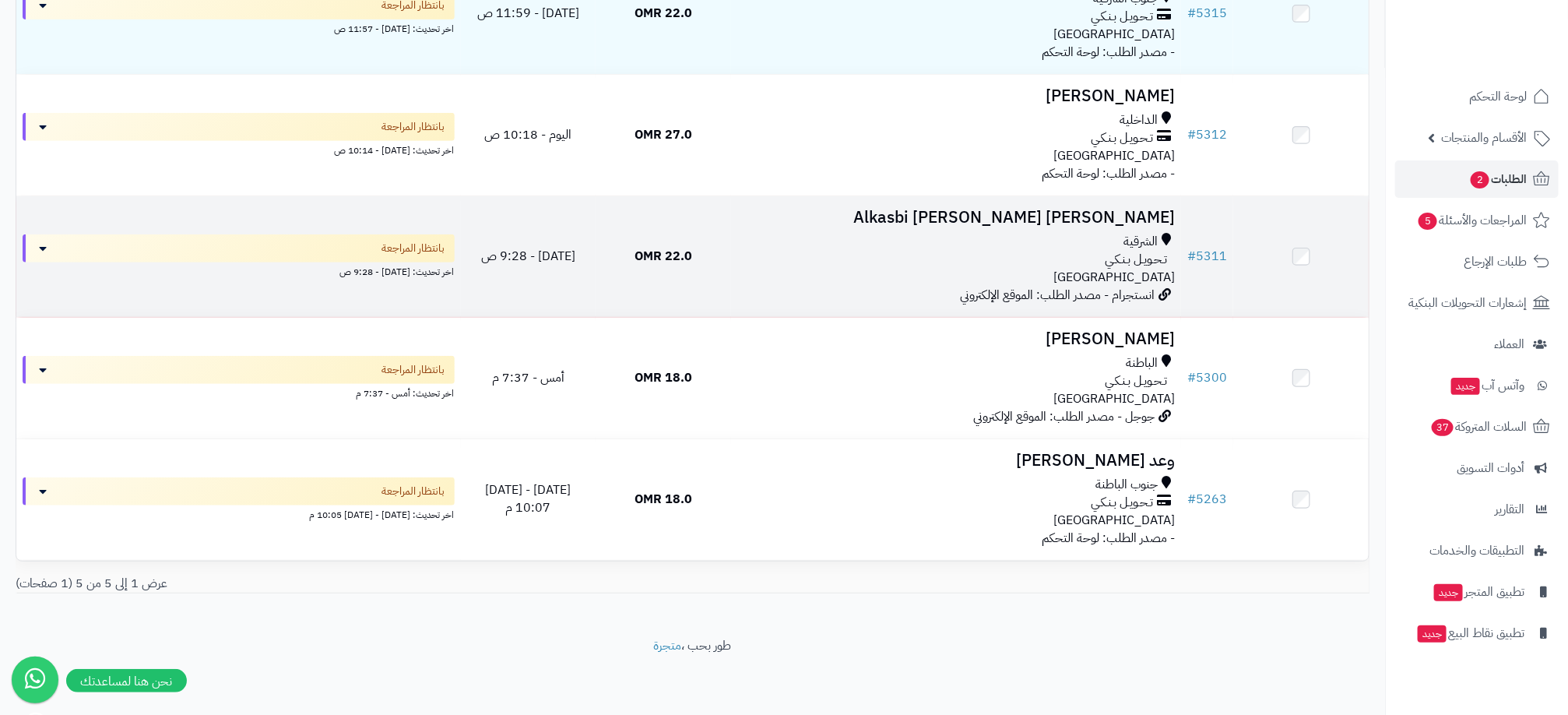
click at [1027, 264] on div "تـحـويـل بـنـكـي" at bounding box center [957, 259] width 438 height 18
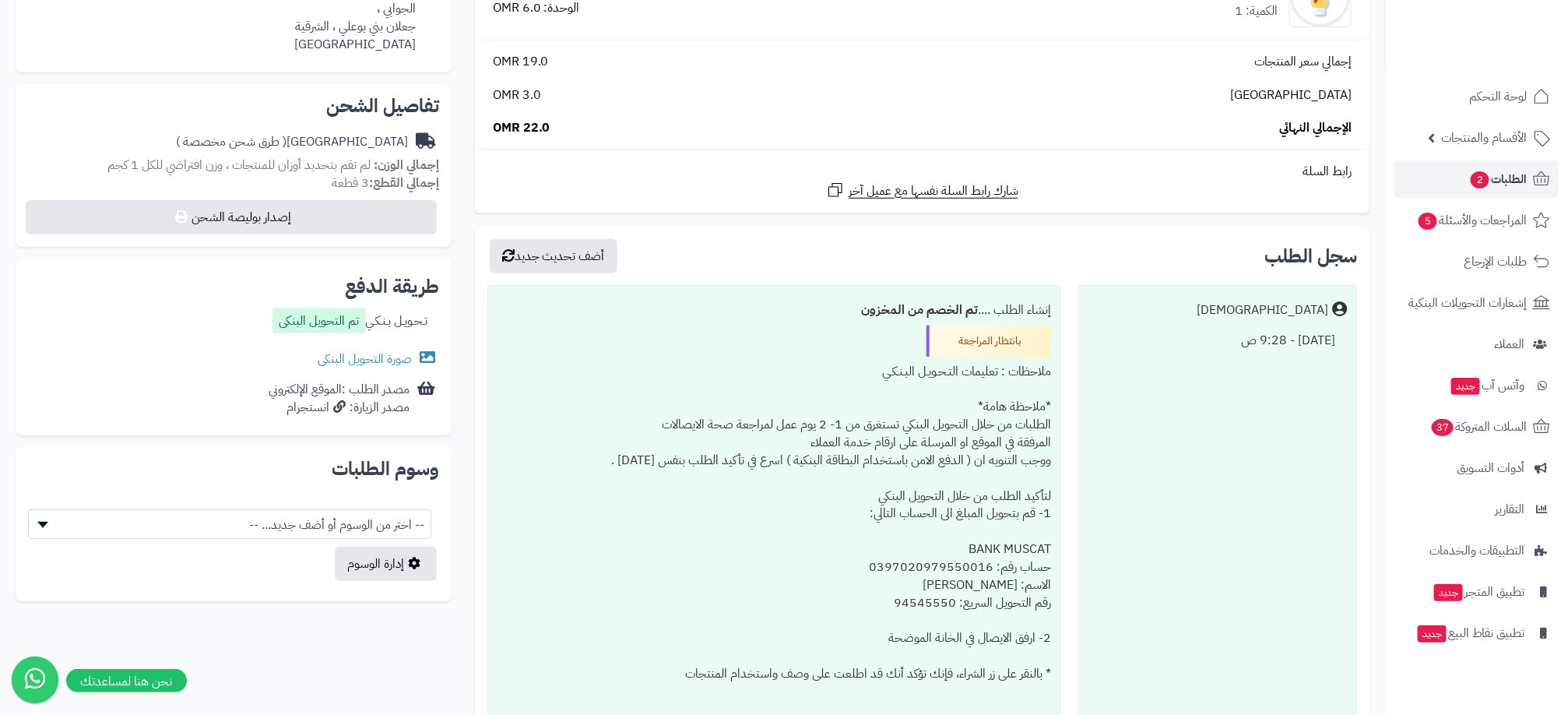
scroll to position [664, 0]
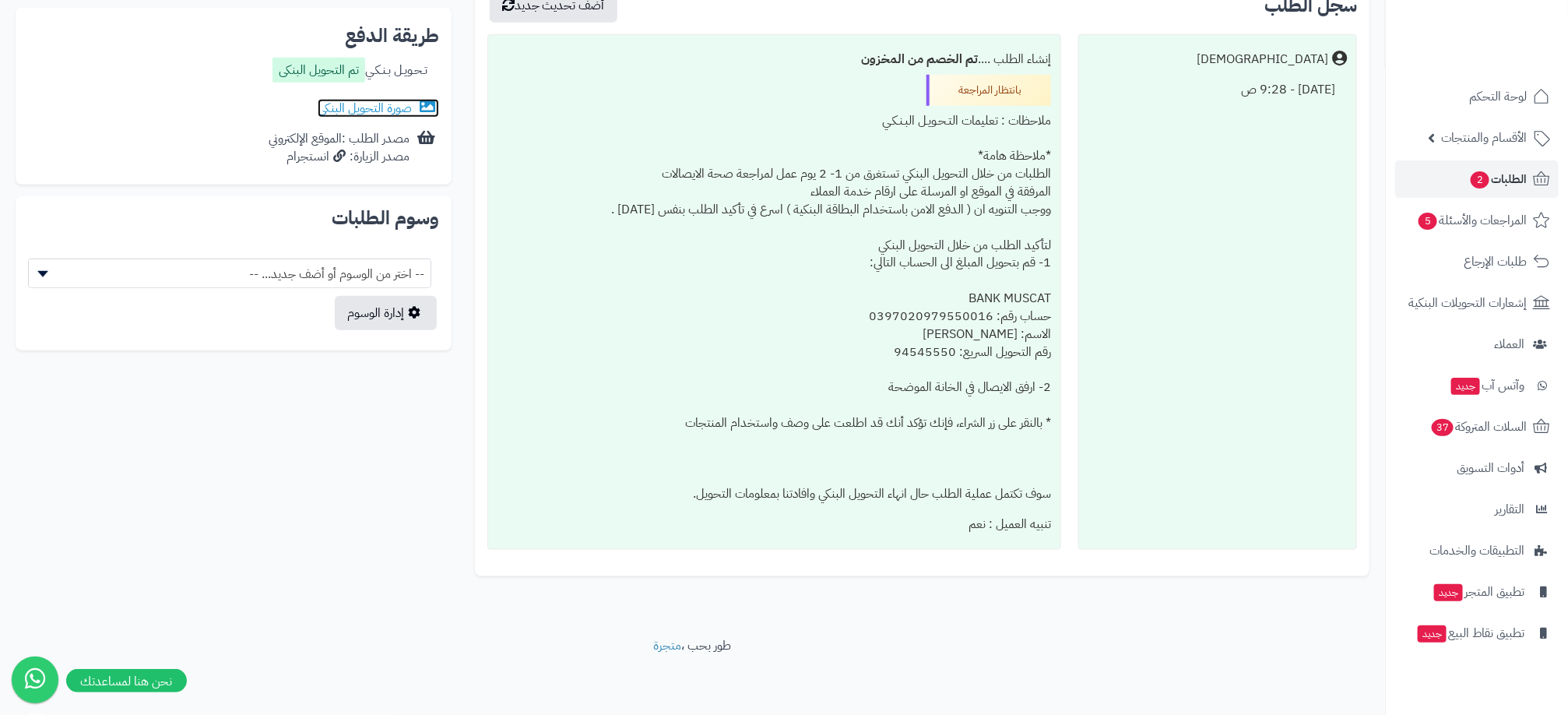
click at [377, 109] on link "صورة التحويل البنكى" at bounding box center [378, 108] width 121 height 19
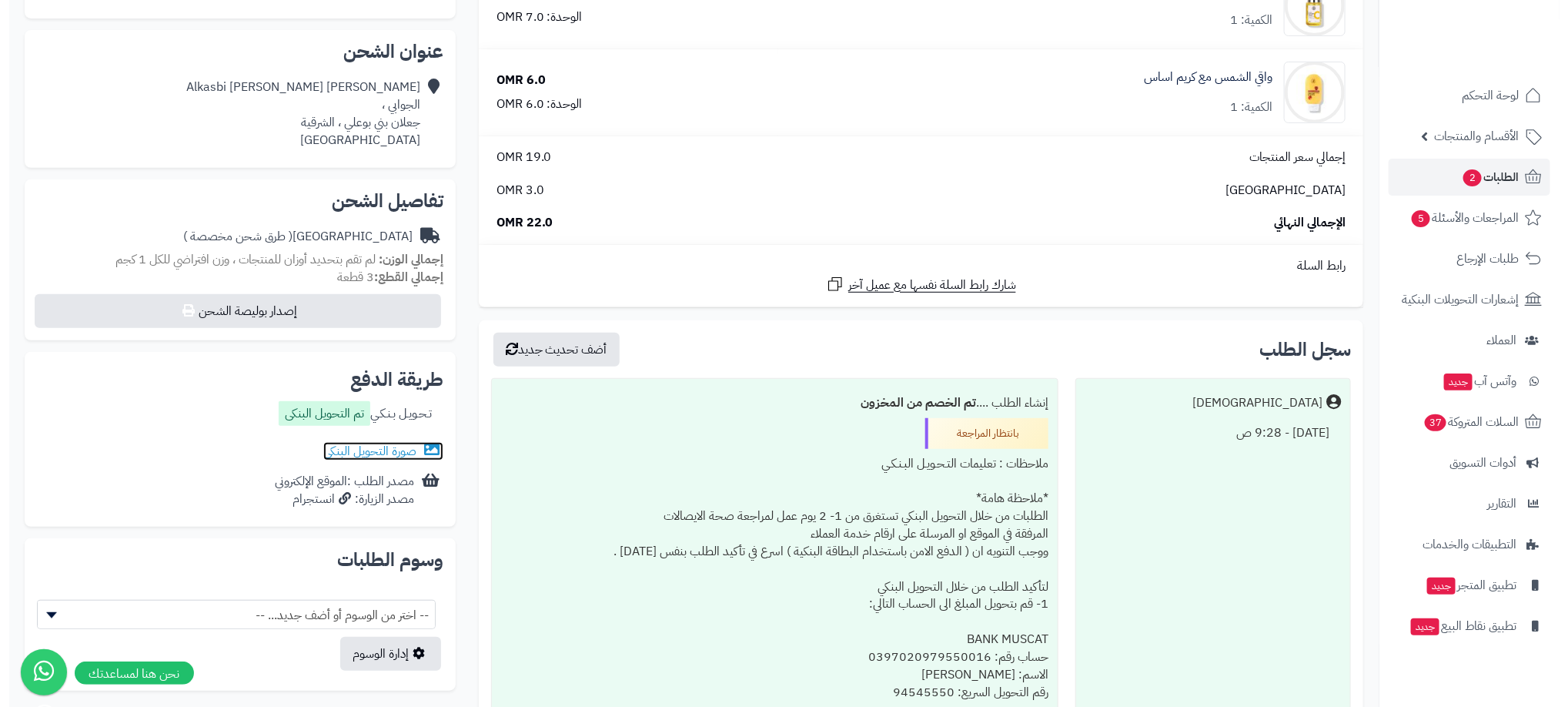
scroll to position [0, 0]
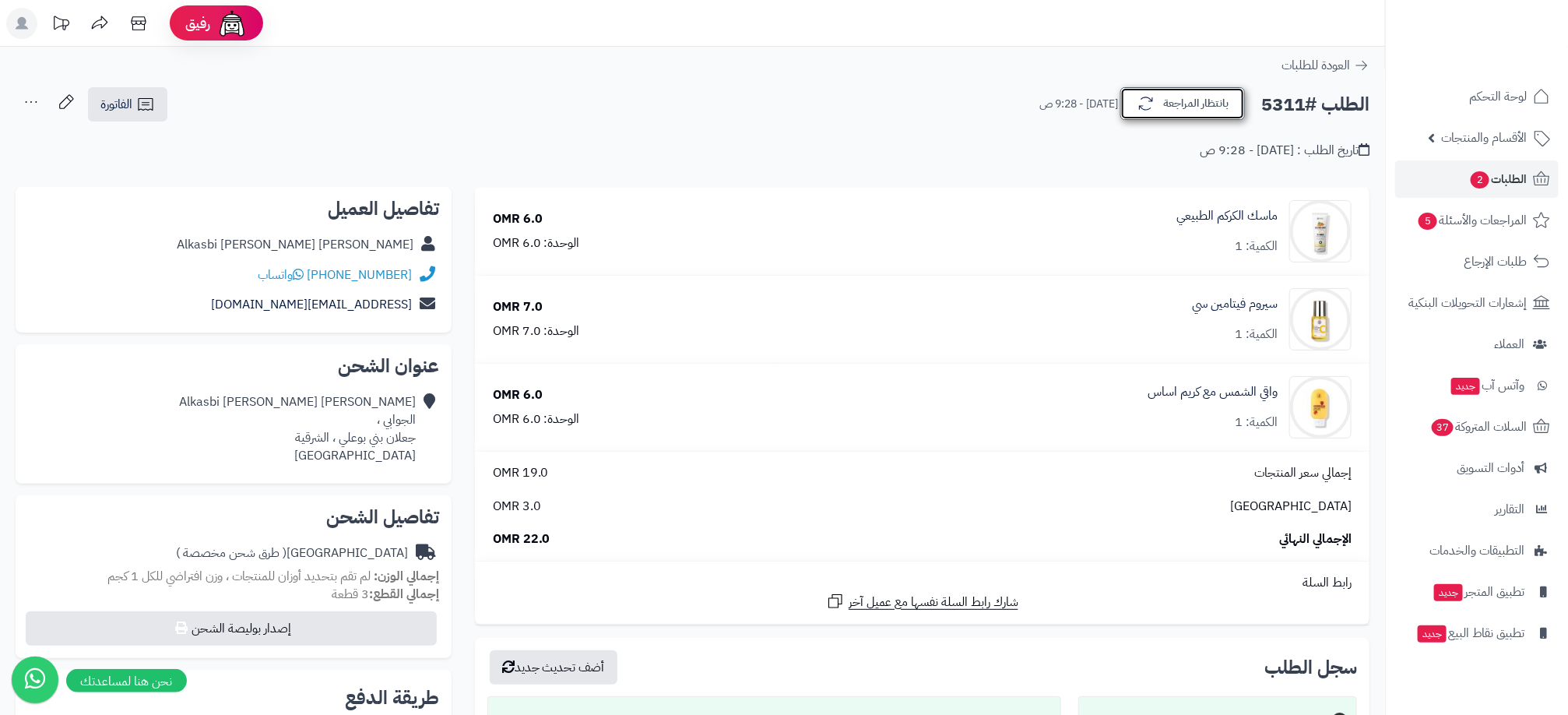
click at [1181, 109] on button "بانتظار المراجعة" at bounding box center [1183, 104] width 125 height 33
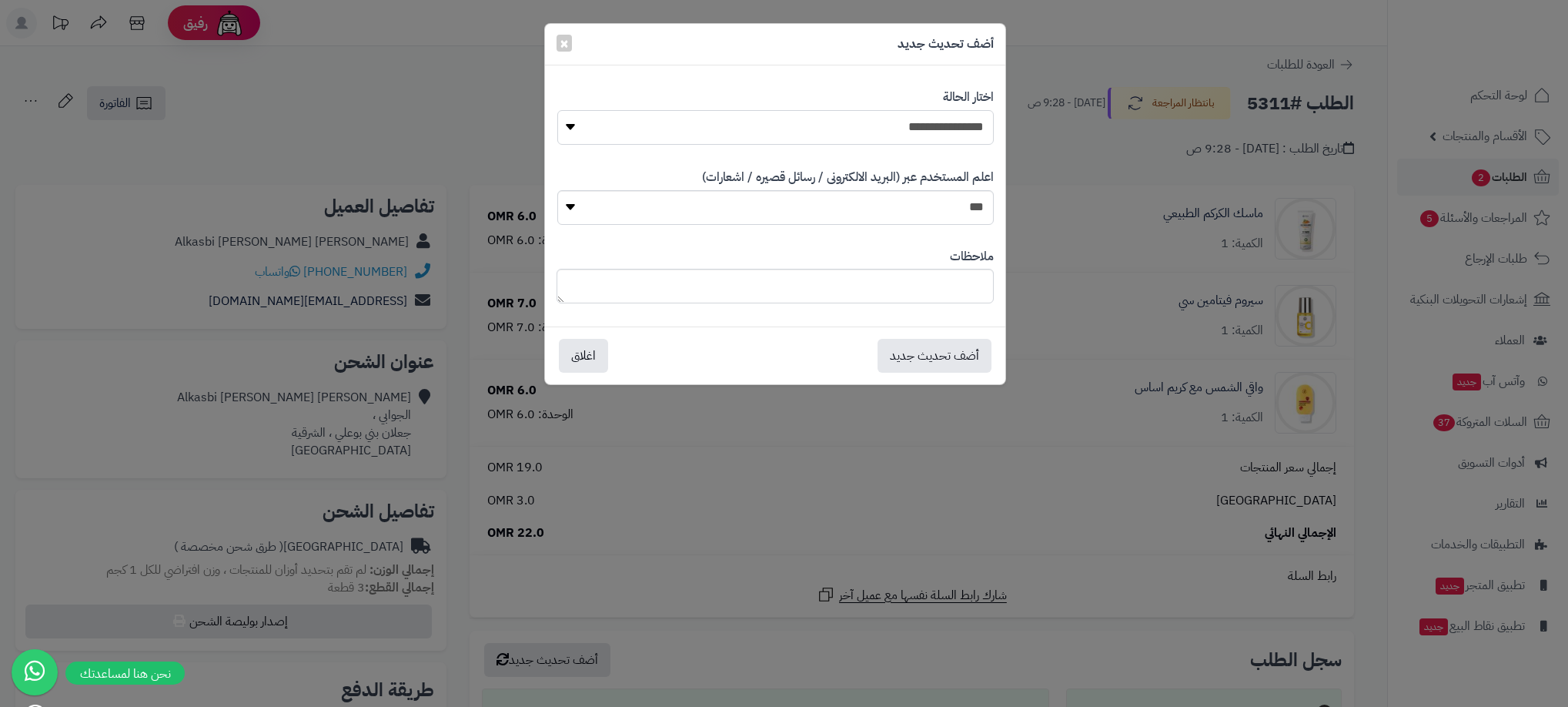
click at [858, 137] on select "**********" at bounding box center [775, 127] width 436 height 35
select select "**"
click at [557, 110] on select "**********" at bounding box center [775, 127] width 436 height 35
click at [913, 352] on button "أضف تحديث جديد" at bounding box center [934, 355] width 114 height 34
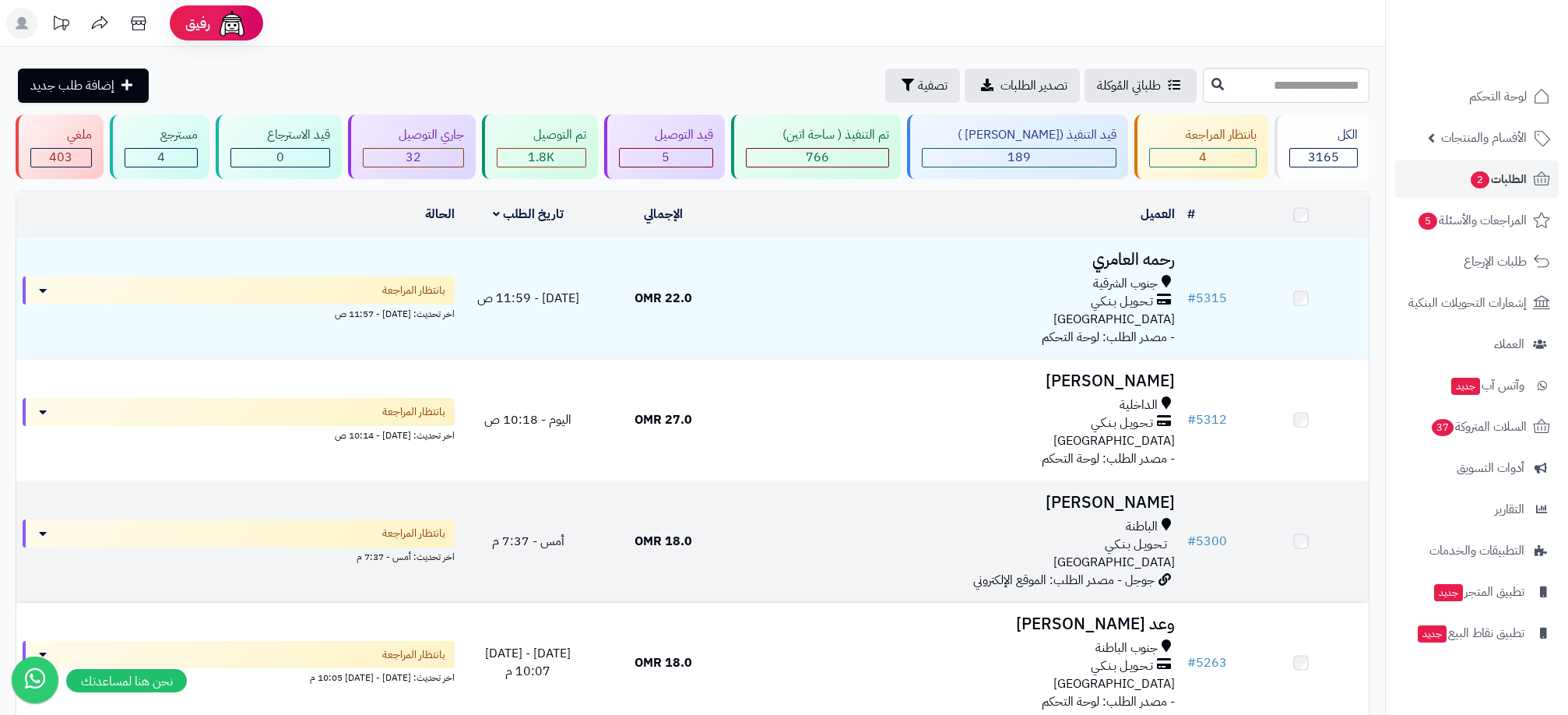
scroll to position [167, 0]
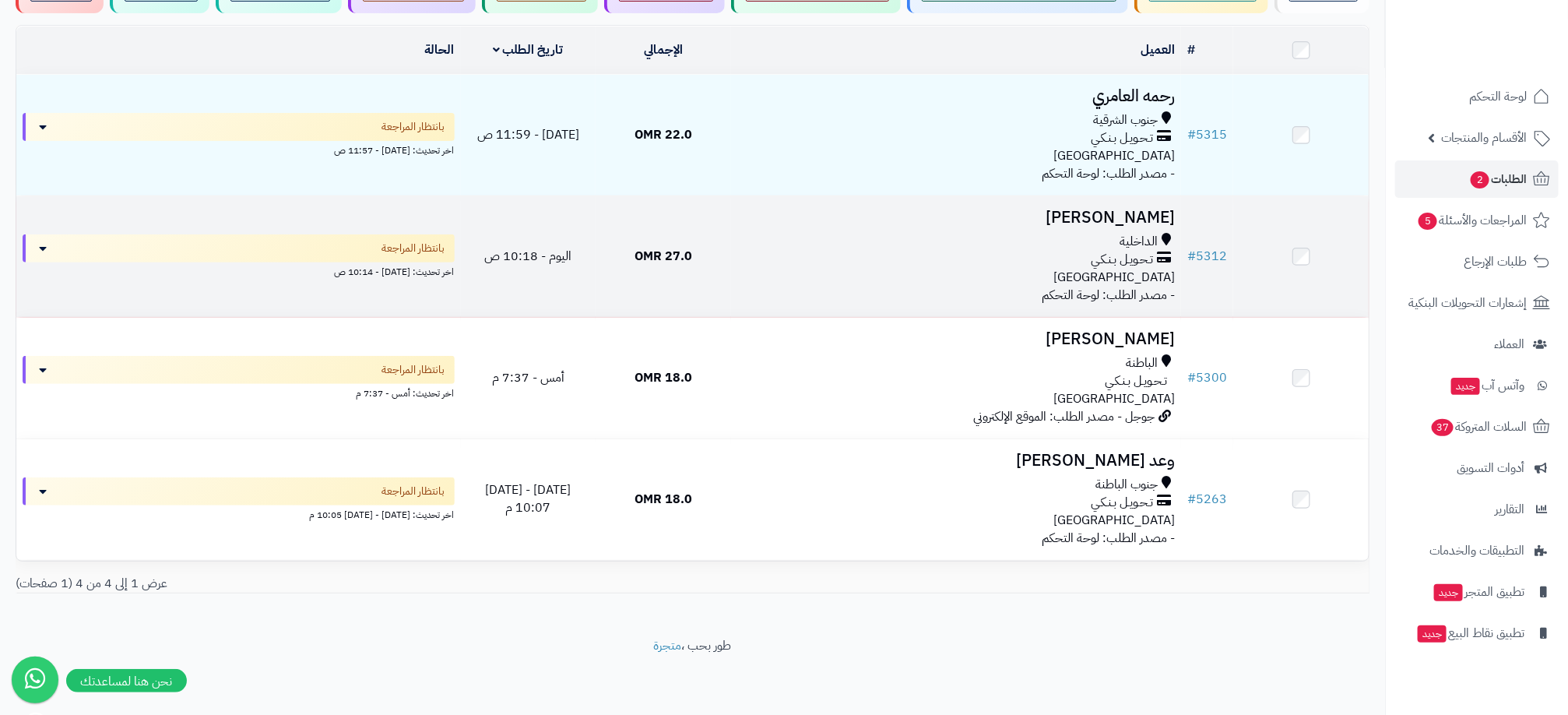
click at [963, 279] on div "الداخلية تـحـويـل بـنـكـي عمان" at bounding box center [957, 259] width 438 height 54
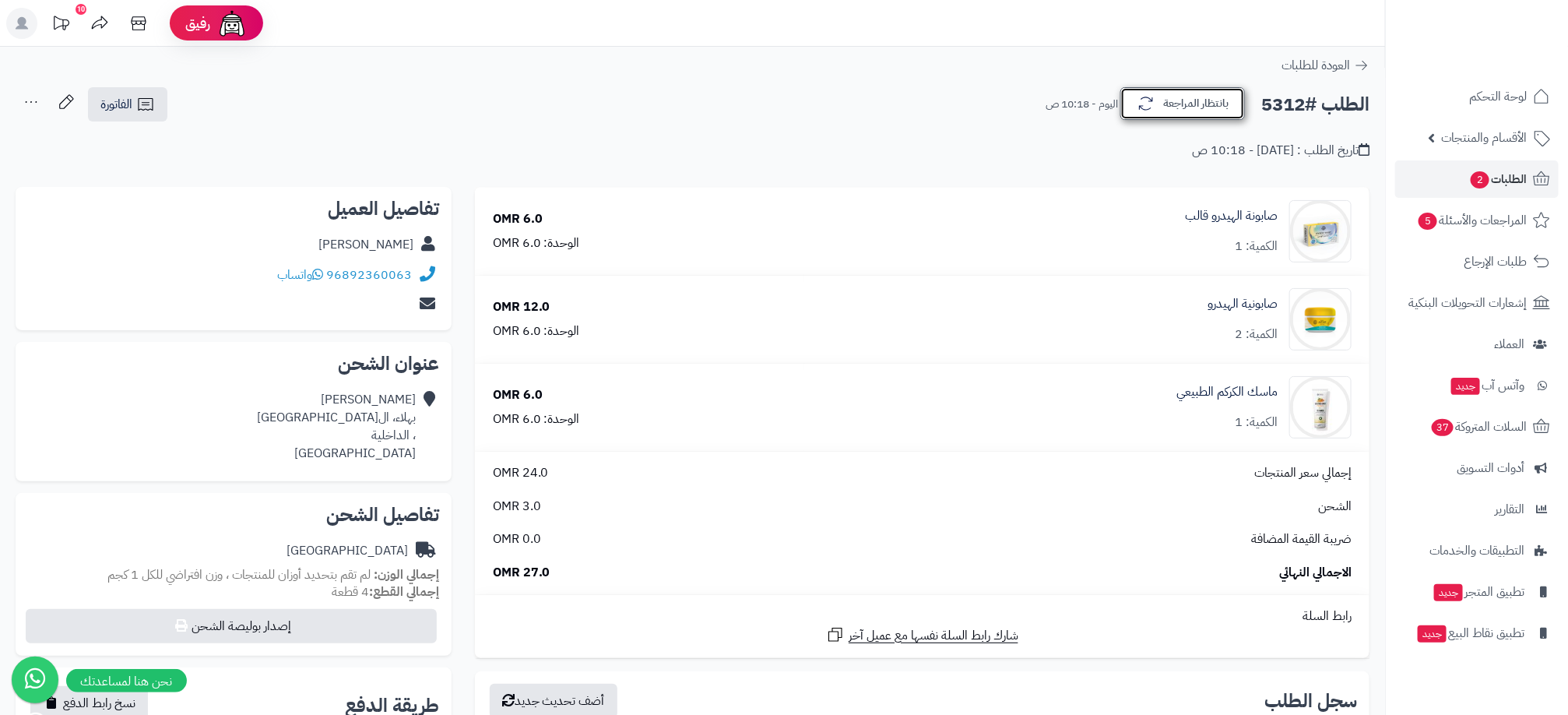
click at [1213, 115] on button "بانتظار المراجعة" at bounding box center [1183, 104] width 125 height 33
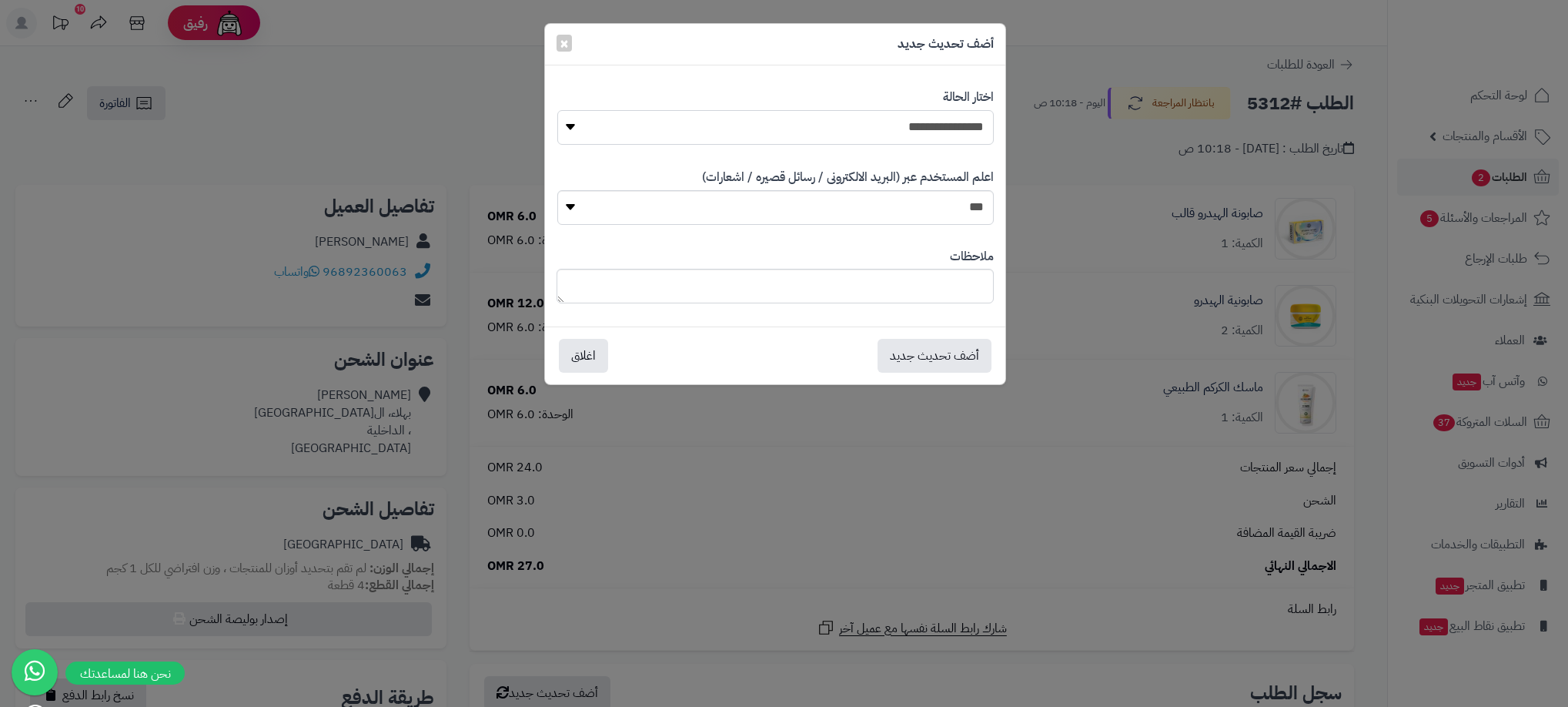
click at [922, 132] on select "**********" at bounding box center [775, 127] width 436 height 35
select select "**"
click at [557, 110] on select "**********" at bounding box center [775, 127] width 436 height 35
click at [938, 361] on button "أضف تحديث جديد" at bounding box center [934, 355] width 114 height 34
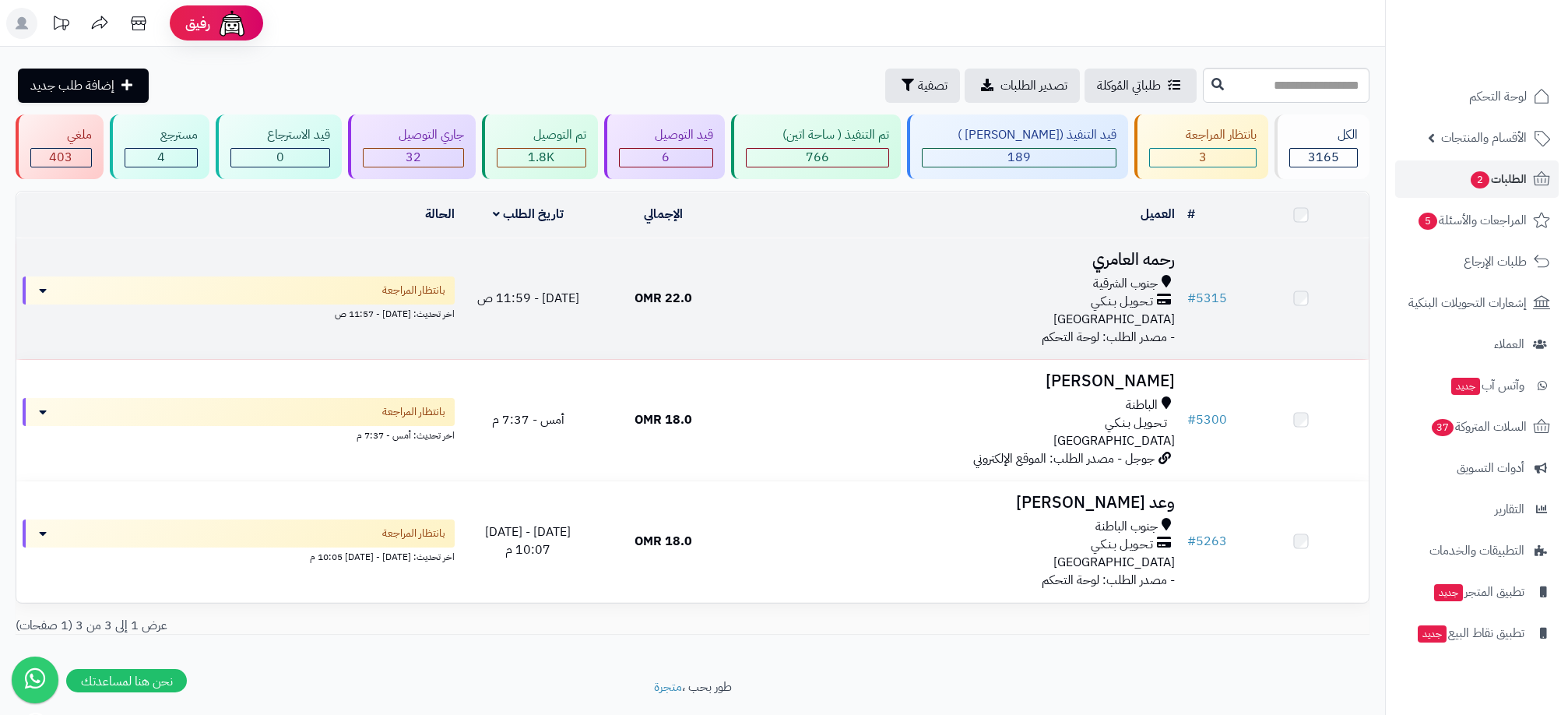
scroll to position [45, 0]
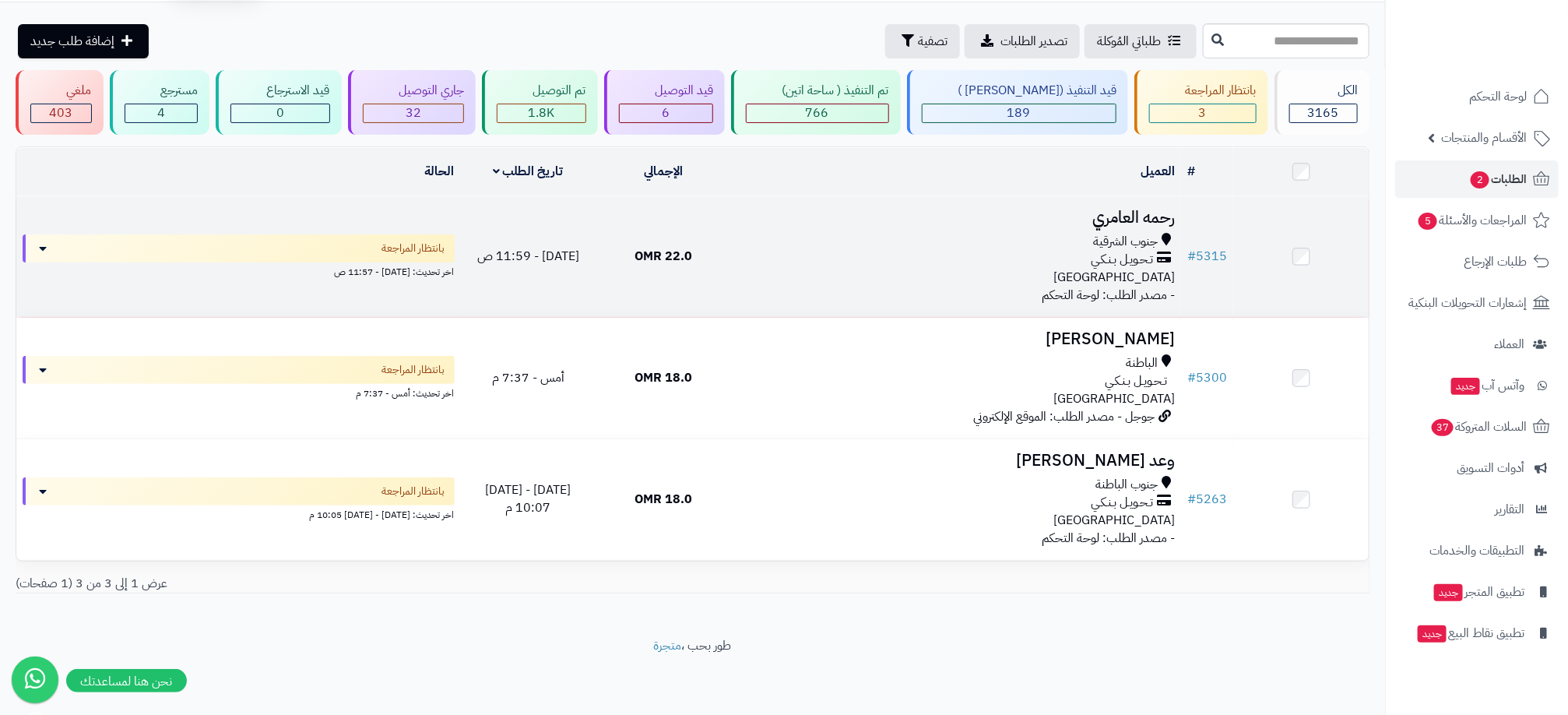
click at [972, 245] on div "جنوب الشرقية" at bounding box center [957, 241] width 438 height 18
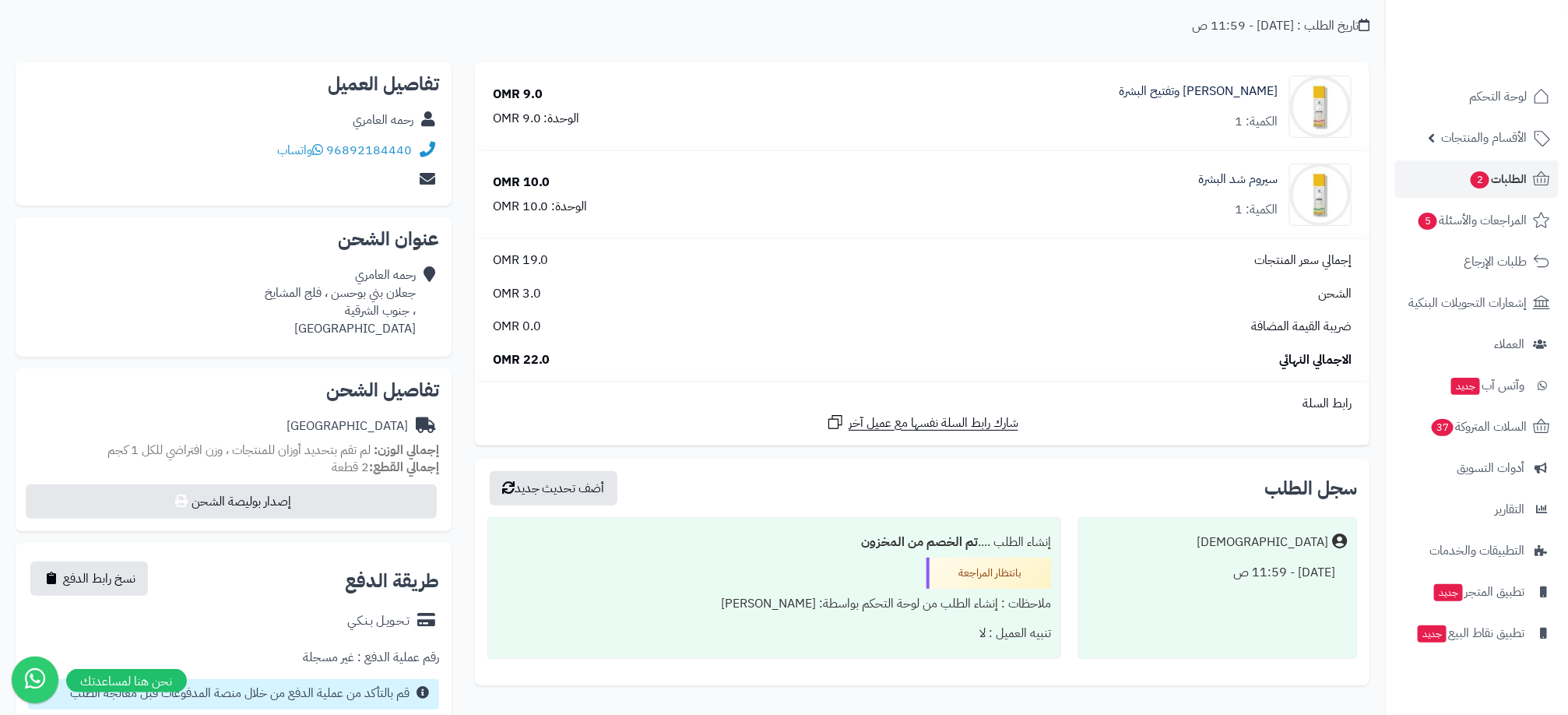
scroll to position [75, 0]
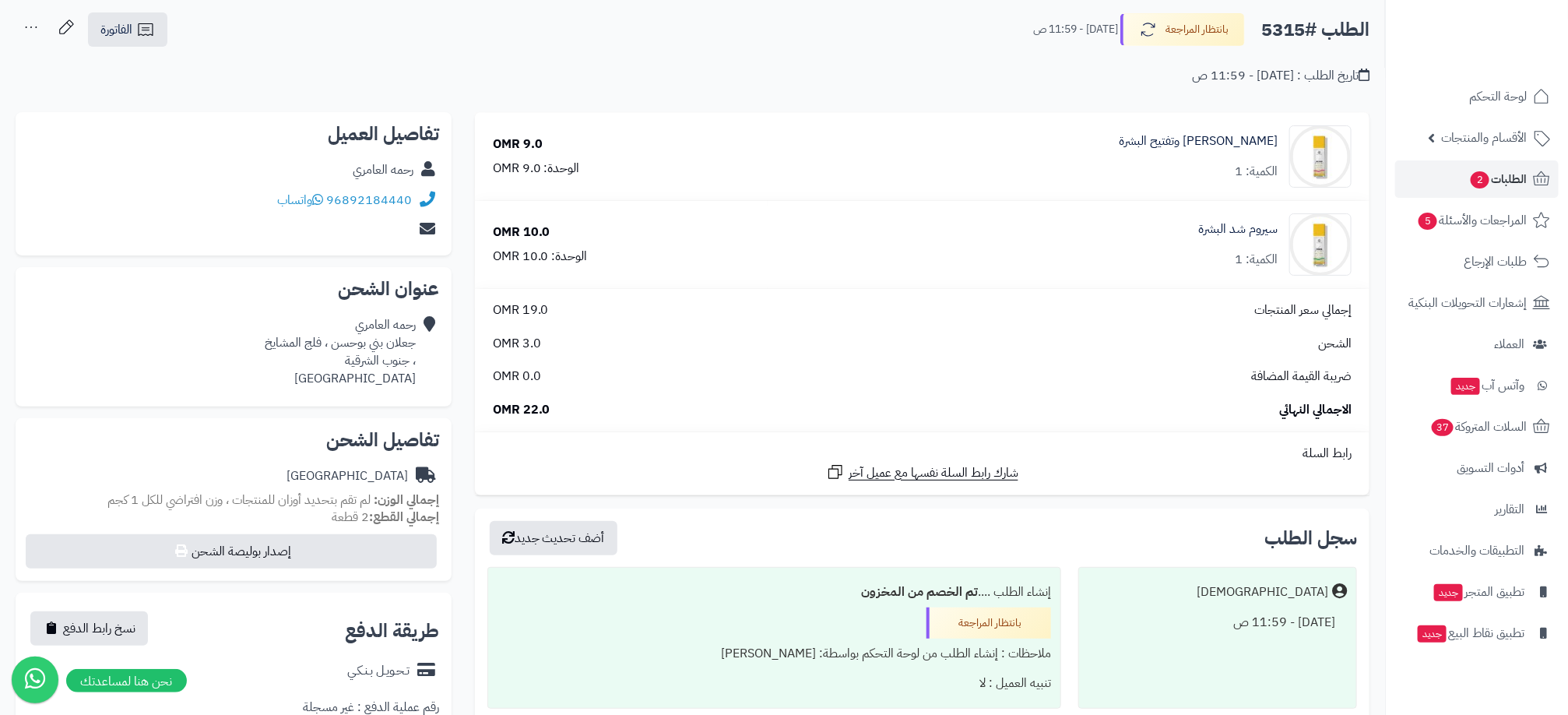
click at [395, 171] on div "رحمه العامري" at bounding box center [383, 169] width 61 height 18
click at [353, 171] on div "رحمه العامري" at bounding box center [383, 169] width 61 height 18
click at [442, 38] on div "الطلب #5315 بانتظار المراجعة اليوم - 11:59 ص الفاتورة طباعة الفاتورة إرسال الفا…" at bounding box center [692, 29] width 1354 height 36
click at [372, 166] on div "رحمه العامري" at bounding box center [383, 169] width 61 height 18
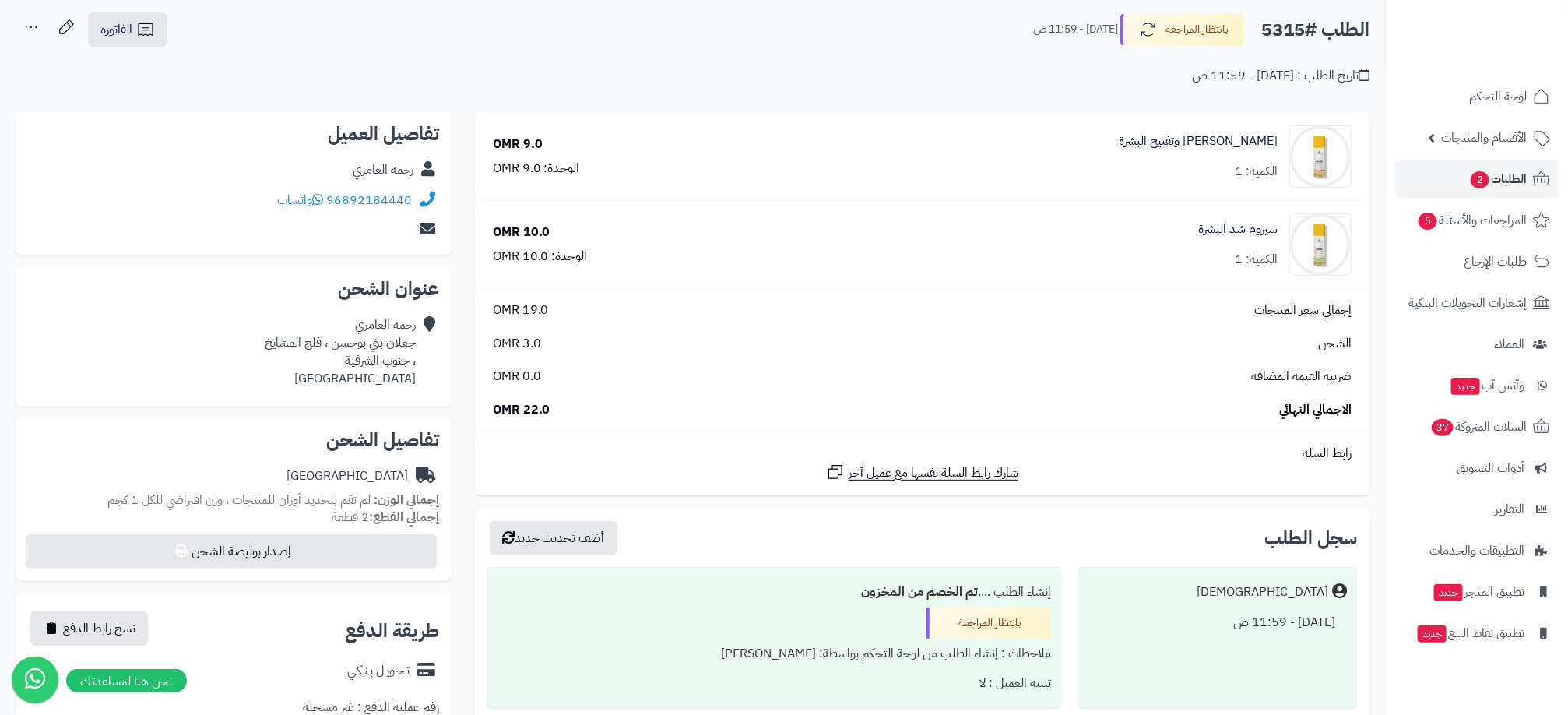
click at [372, 166] on div "رحمه العامري" at bounding box center [383, 169] width 61 height 18
drag, startPoint x: 372, startPoint y: 166, endPoint x: 335, endPoint y: 52, distance: 119.9
click at [335, 51] on div "تاريخ الطلب : اليوم - 11:59 ص" at bounding box center [692, 66] width 1354 height 36
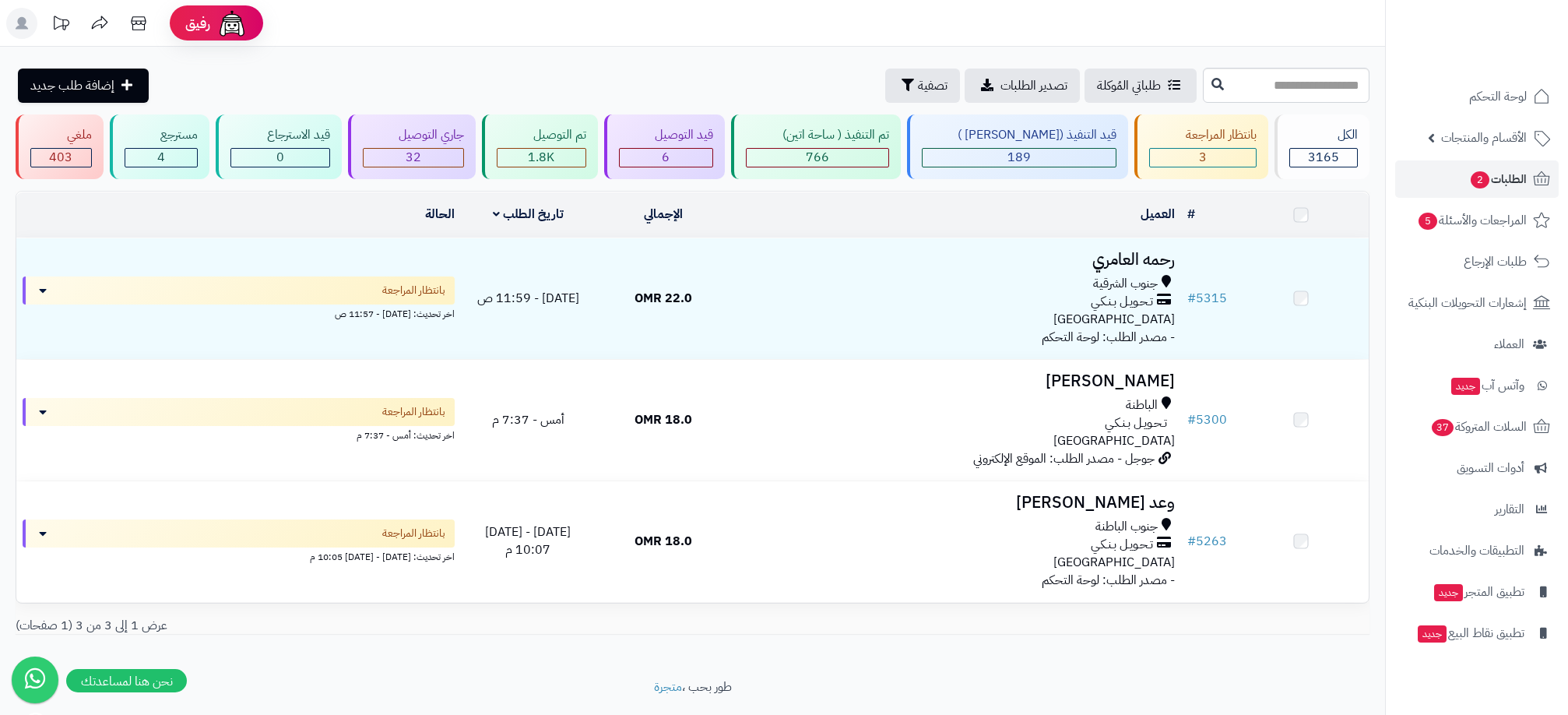
scroll to position [45, 0]
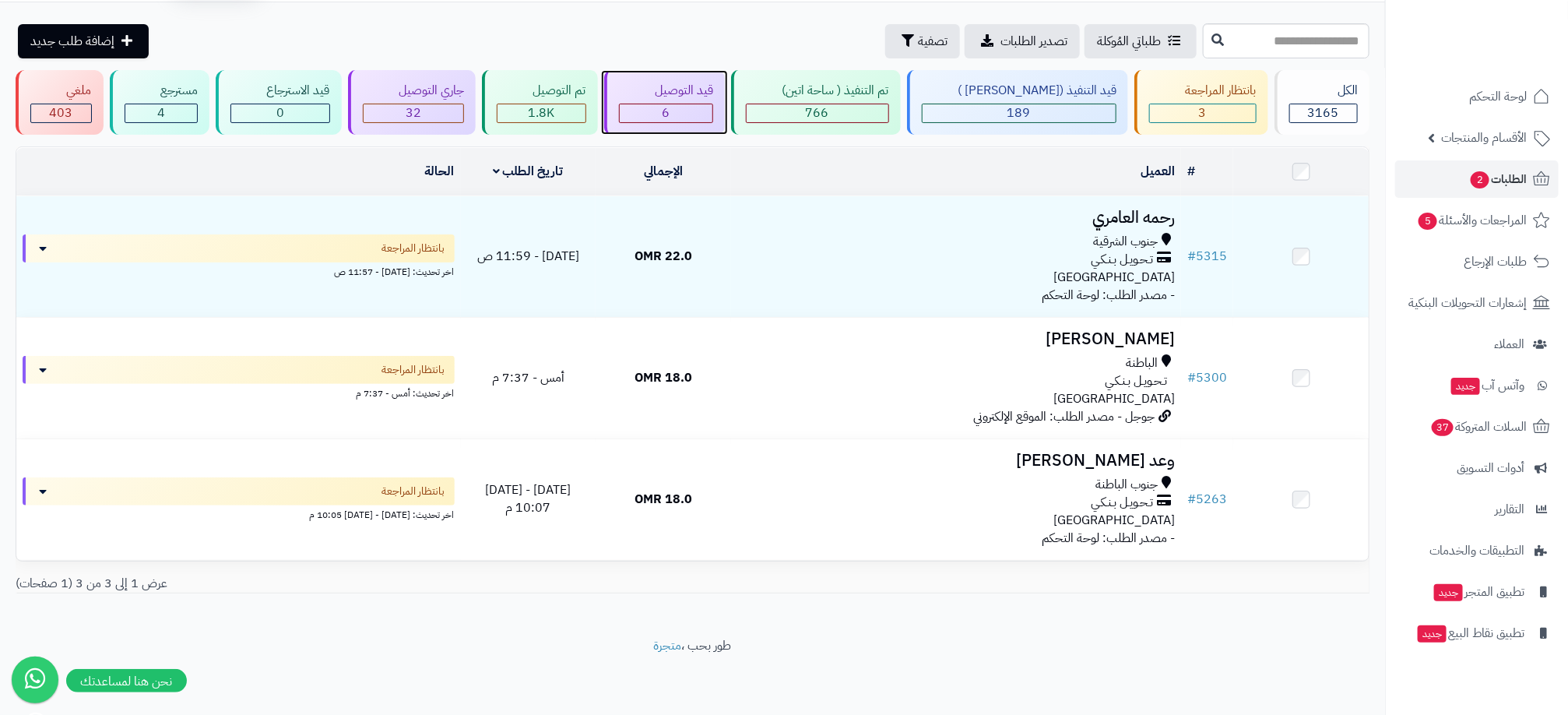
click at [712, 117] on div "6" at bounding box center [666, 113] width 93 height 18
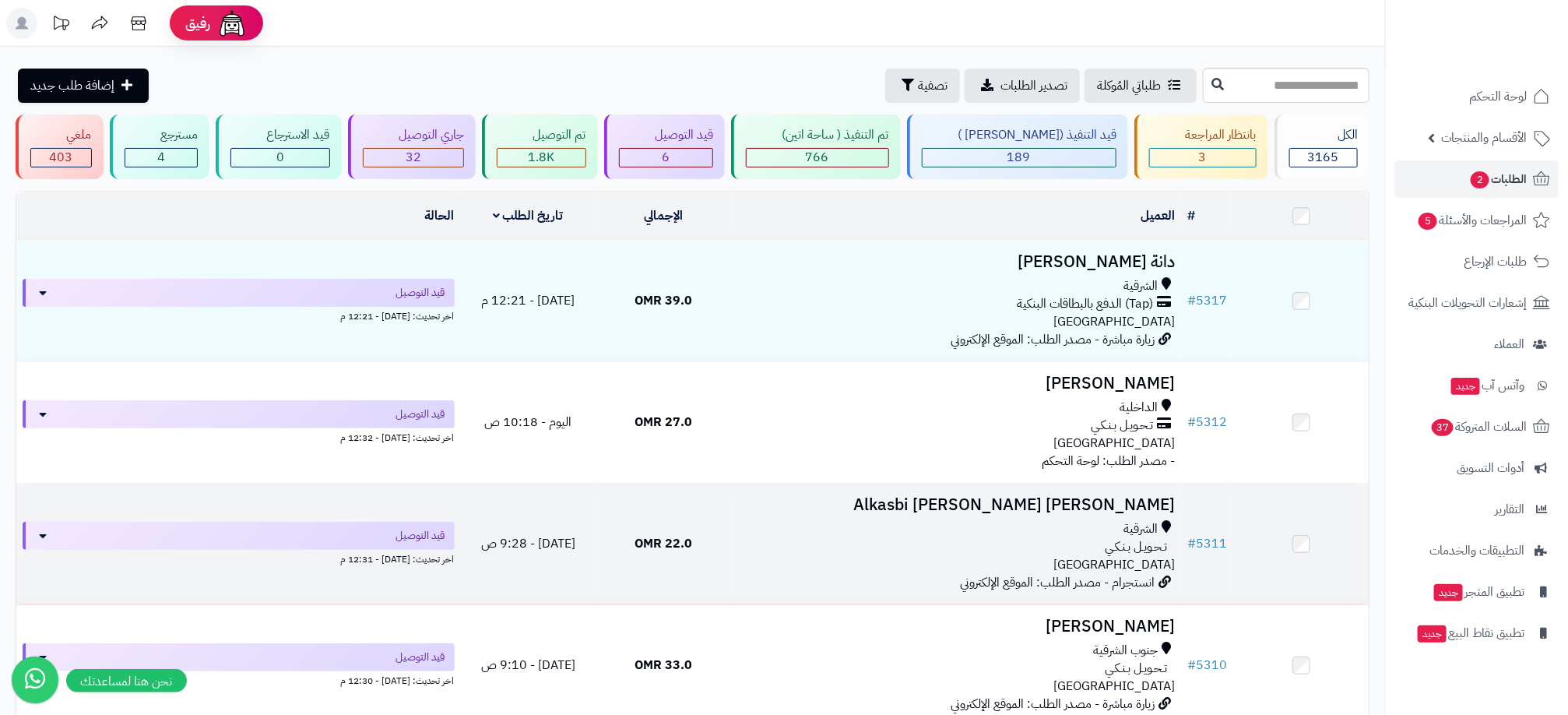
click at [748, 541] on div "تـحـويـل بـنـكـي" at bounding box center [957, 547] width 438 height 18
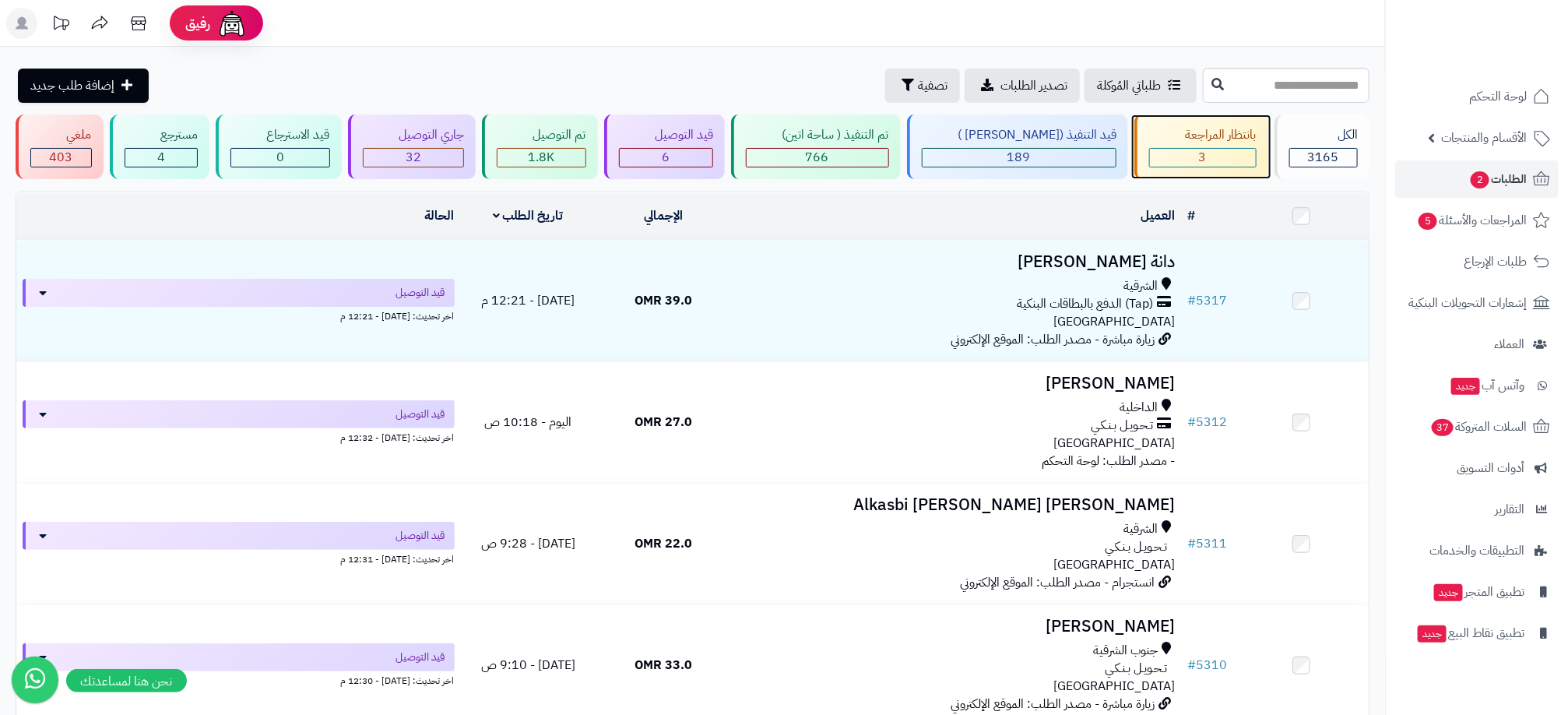
click at [1220, 143] on div "بانتظار المراجعة" at bounding box center [1203, 135] width 108 height 18
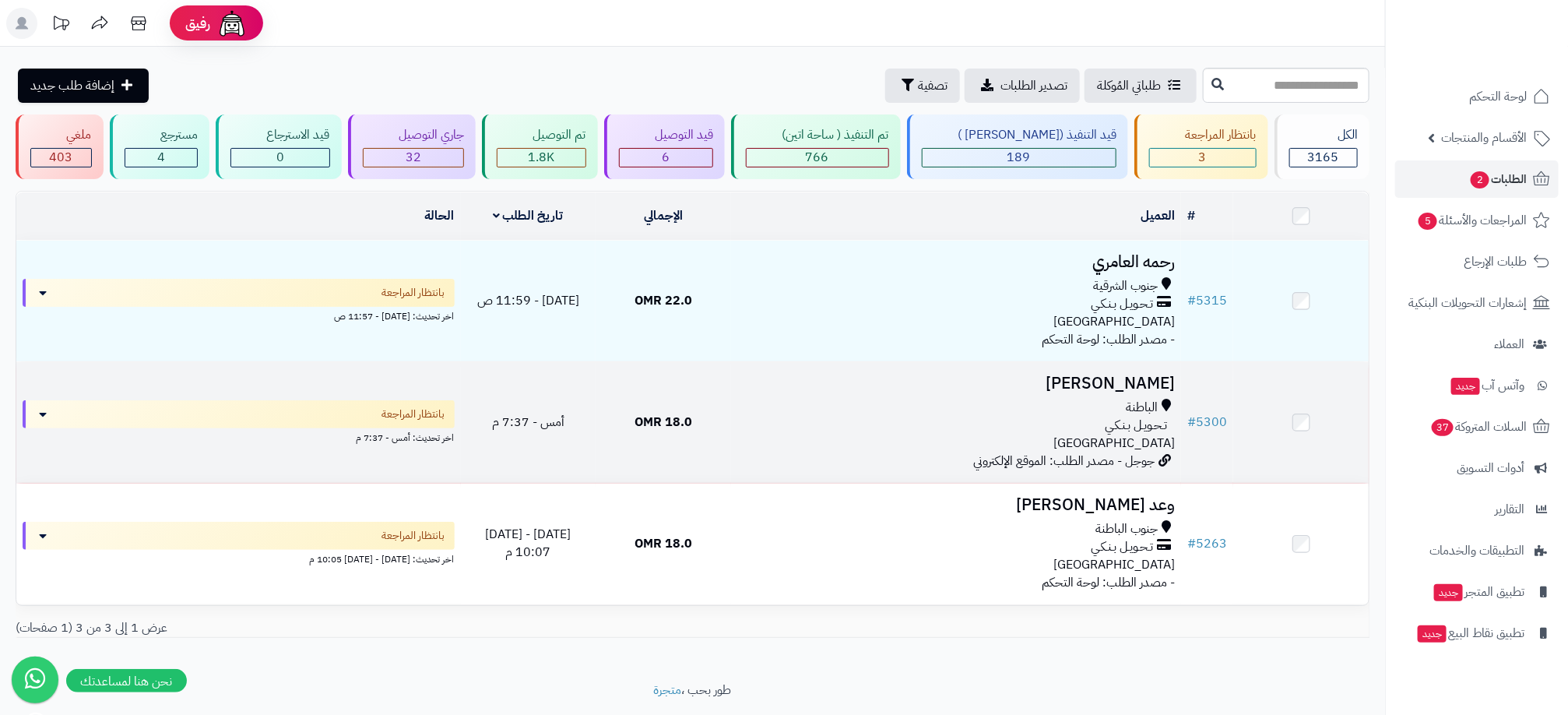
click at [1091, 423] on div "تـحـويـل بـنـكـي" at bounding box center [957, 425] width 438 height 18
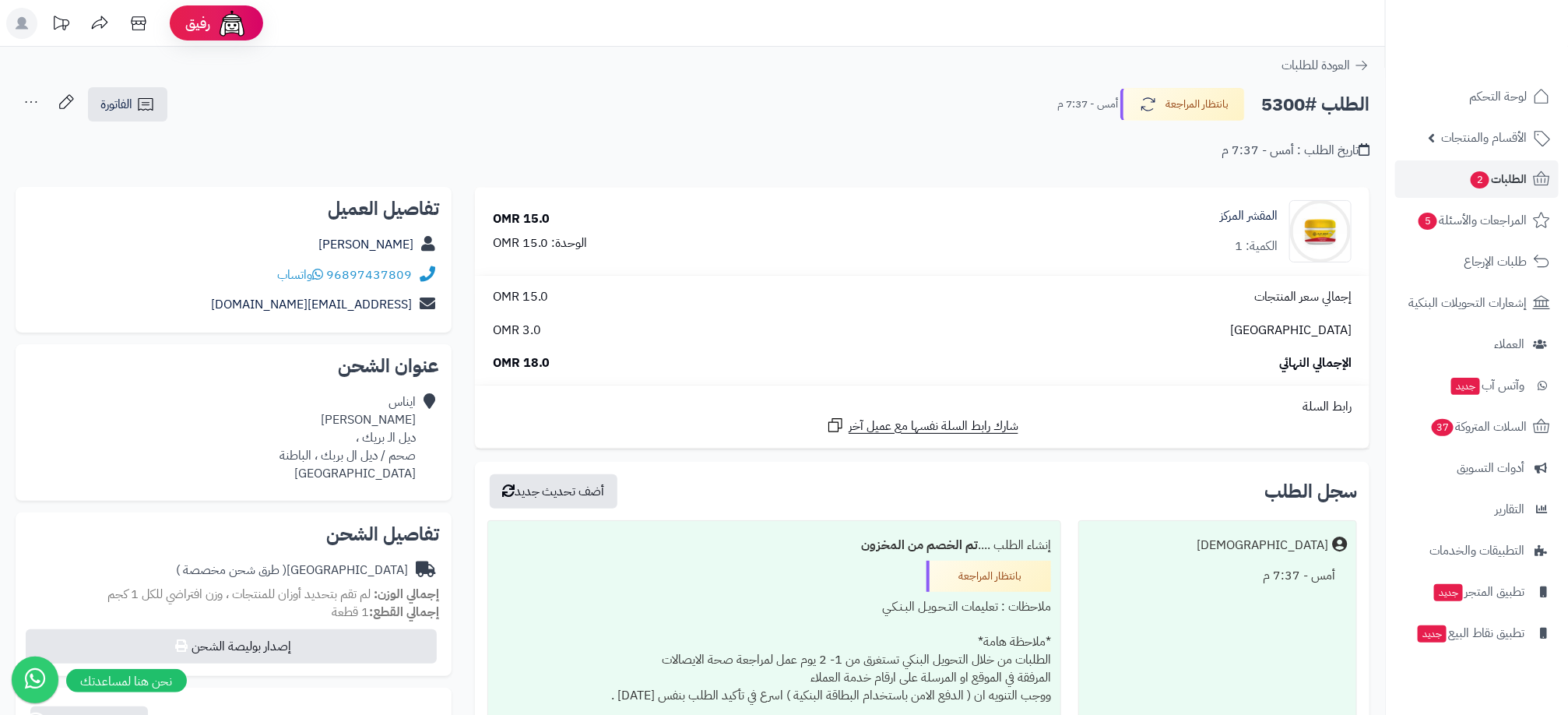
click at [1296, 101] on h2 "الطلب #5300" at bounding box center [1315, 104] width 109 height 32
copy h2 "5300"
click at [105, 384] on div "عنوان الشحن ايناس البريكي ديل الـ بريك ، صحم / ديل ال بربك ، الباطنة عمان" at bounding box center [233, 423] width 436 height 157
drag, startPoint x: 266, startPoint y: 269, endPoint x: 426, endPoint y: 276, distance: 160.2
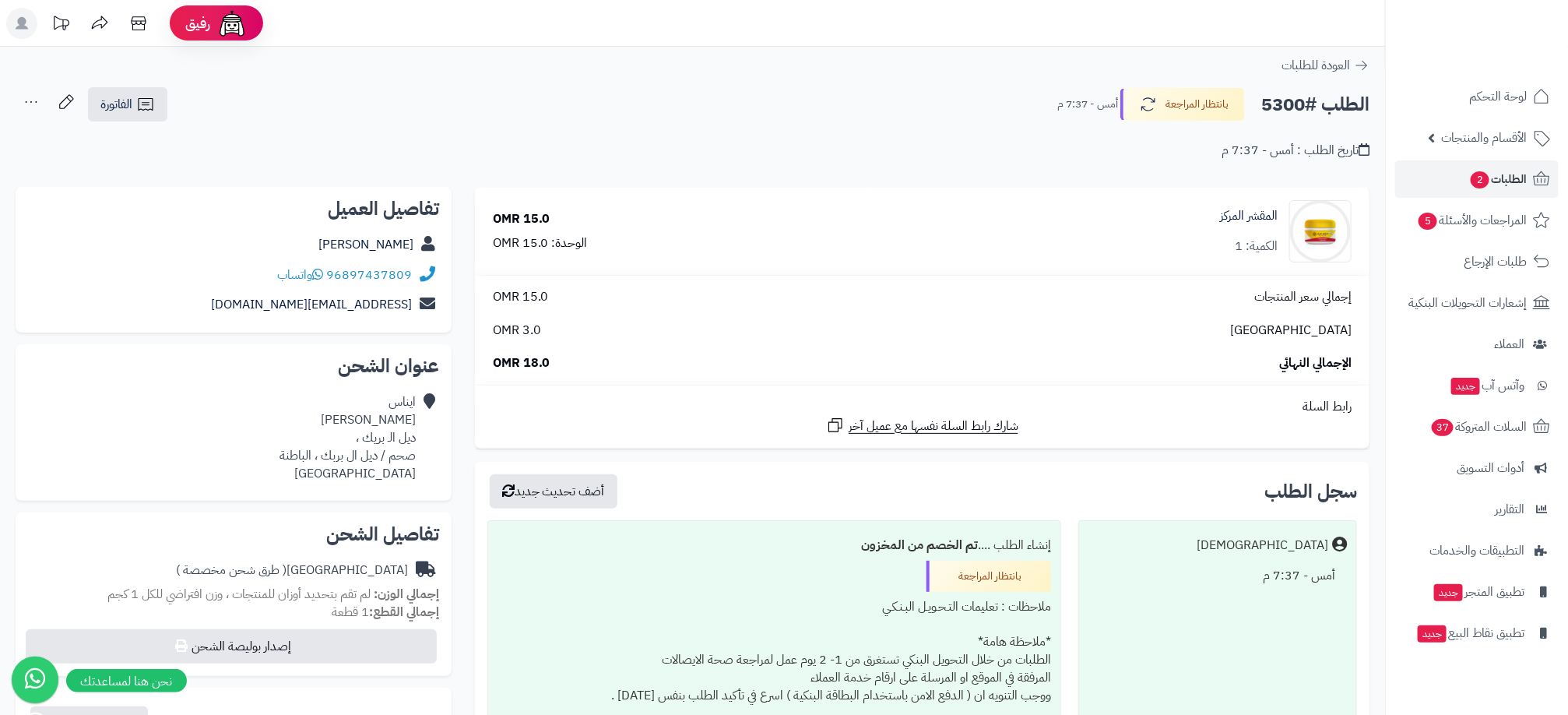
click at [426, 276] on div "96897437809 واتساب" at bounding box center [233, 275] width 411 height 30
copy div "96897437809 واتساب"
click at [1173, 52] on div "**********" at bounding box center [692, 611] width 1385 height 1131
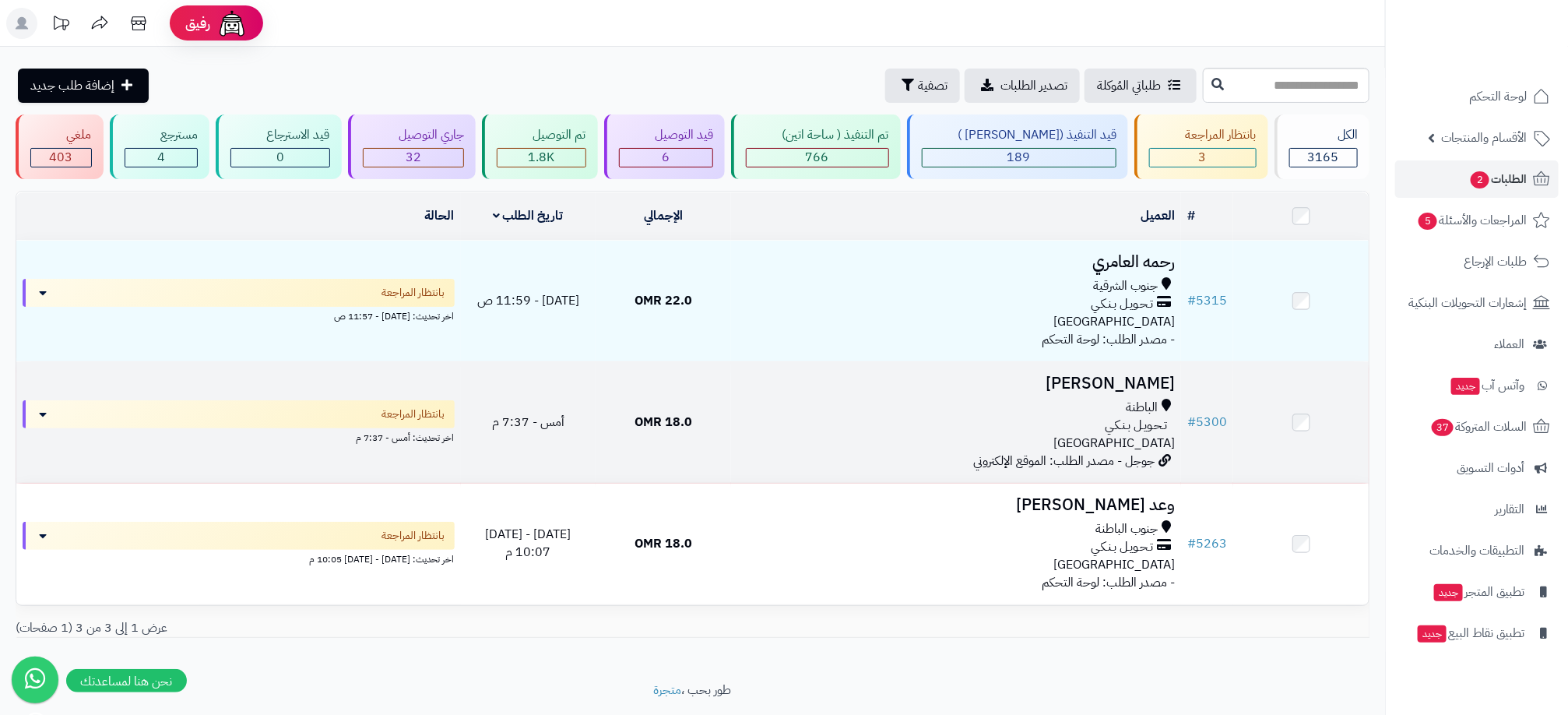
click at [1032, 411] on div "الباطنة" at bounding box center [957, 407] width 438 height 18
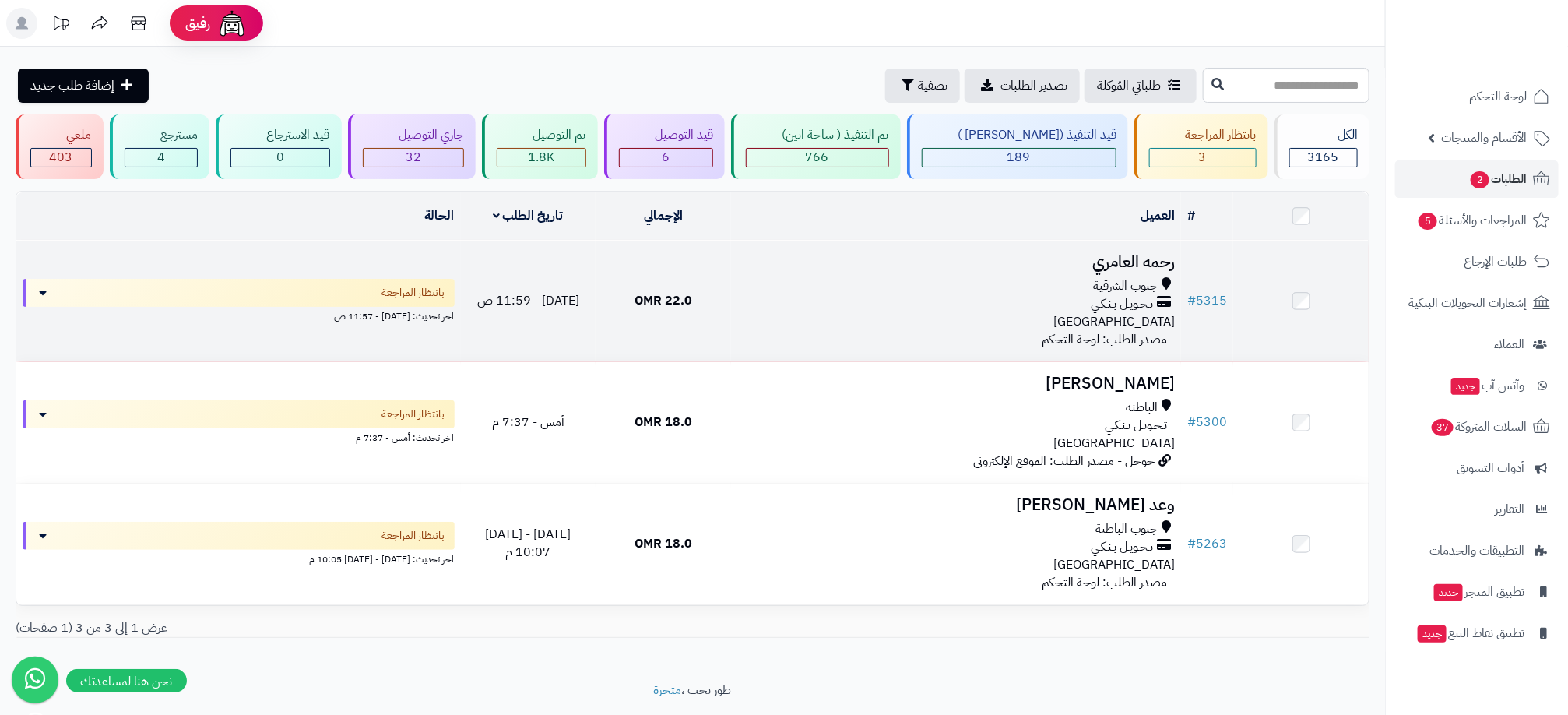
click at [1072, 274] on td "رحمه العامري جنوب الشرقية تـحـويـل بـنـكـي عمان - مصدر الطلب: لوحة التحكم" at bounding box center [956, 301] width 450 height 120
click at [1047, 301] on div "تـحـويـل بـنـكـي" at bounding box center [957, 303] width 438 height 18
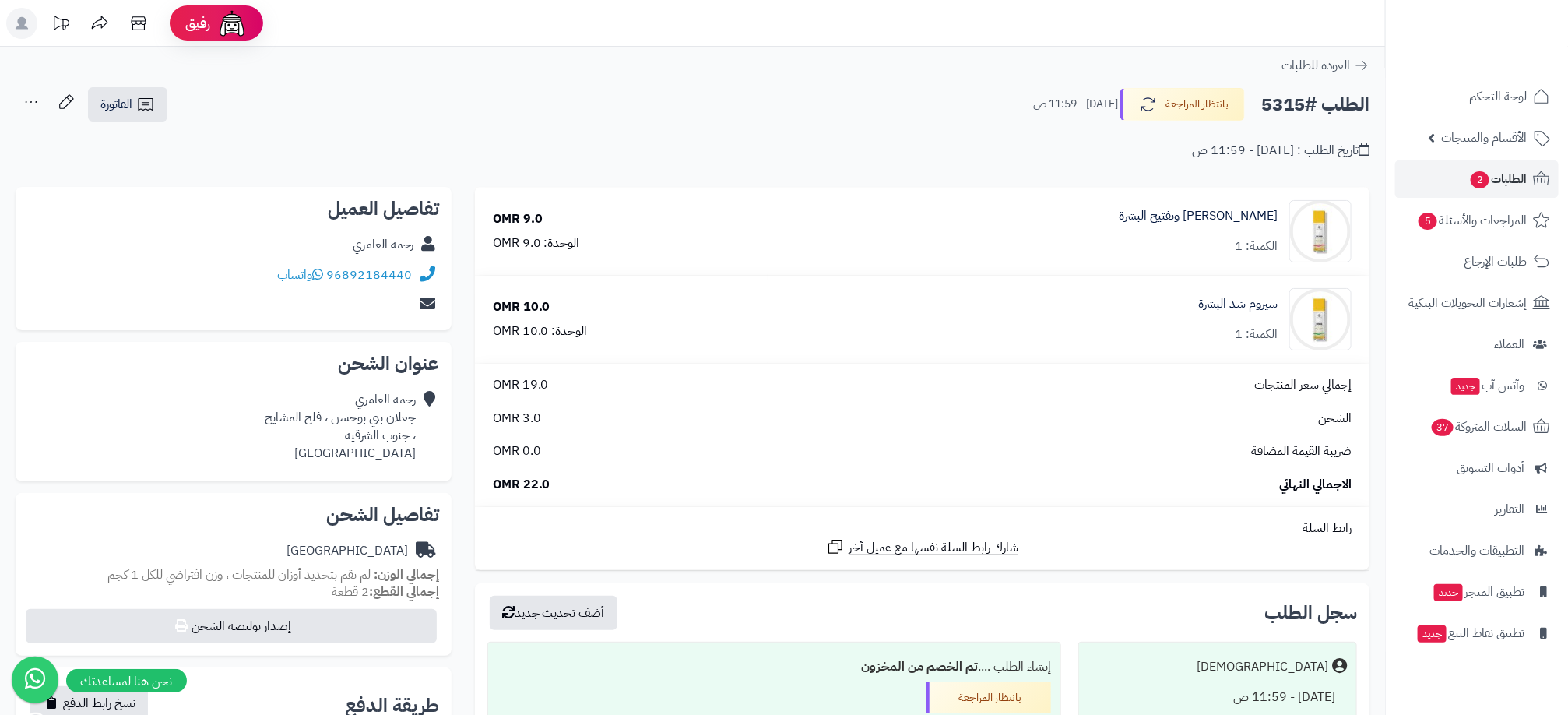
click at [1281, 101] on h2 "الطلب #5315" at bounding box center [1315, 104] width 109 height 32
copy h2 "5315"
click at [42, 150] on div "تاريخ الطلب : اليوم - 11:59 ص" at bounding box center [692, 141] width 1354 height 36
drag, startPoint x: 272, startPoint y: 284, endPoint x: 411, endPoint y: 287, distance: 139.0
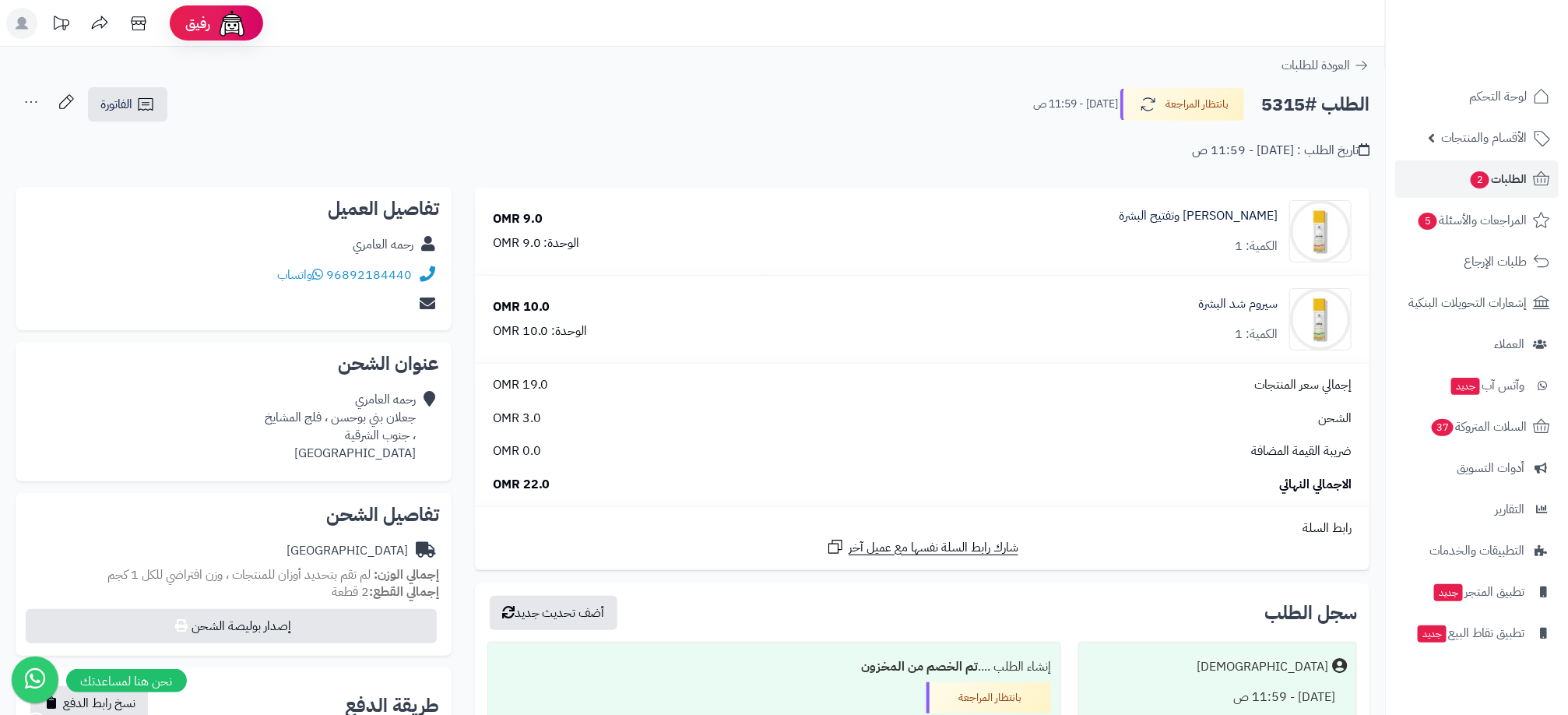
click at [411, 287] on div "96892184440 واتساب" at bounding box center [233, 275] width 411 height 30
copy div "96892184440 واتساب"
drag, startPoint x: 1133, startPoint y: 178, endPoint x: 1161, endPoint y: 127, distance: 58.2
click at [1133, 178] on div "**********" at bounding box center [692, 554] width 1385 height 1016
click at [1501, 176] on span "الطلبات 2" at bounding box center [1498, 179] width 57 height 22
